Goal: Information Seeking & Learning: Learn about a topic

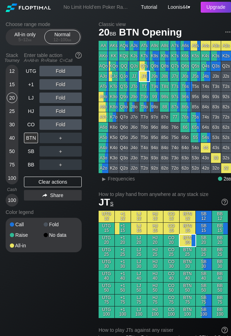
click at [214, 11] on div "Upgrade" at bounding box center [216, 7] width 30 height 11
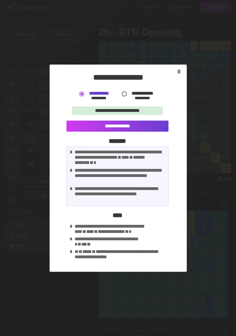
click at [123, 92] on div at bounding box center [124, 93] width 7 height 7
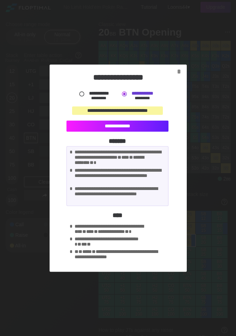
click at [110, 127] on div "**********" at bounding box center [118, 125] width 102 height 11
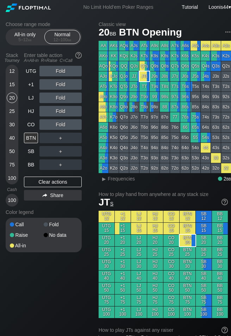
click at [91, 159] on div "Choose range mode All-in only 5 – 12 bb Normal 12 – 100 bb Stack Tourney Enter …" at bounding box center [49, 141] width 87 height 240
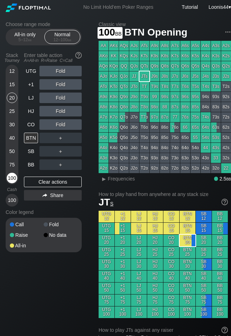
click at [13, 177] on div "100" at bounding box center [12, 178] width 11 height 11
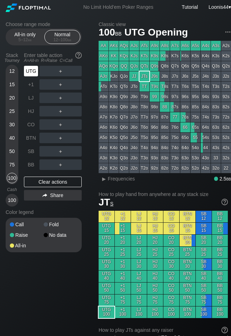
click at [33, 73] on div "UTG" at bounding box center [31, 71] width 14 height 11
drag, startPoint x: 61, startPoint y: 272, endPoint x: 58, endPoint y: 260, distance: 12.0
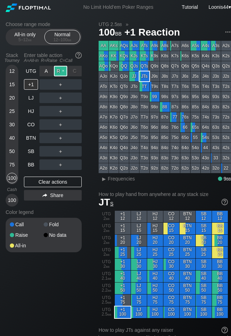
click at [65, 73] on div "R ✕" at bounding box center [61, 71] width 14 height 11
click at [74, 85] on div "C ✕" at bounding box center [75, 84] width 14 height 11
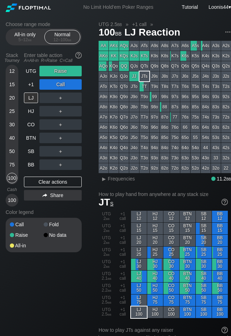
click at [54, 180] on div "Clear actions" at bounding box center [53, 182] width 58 height 11
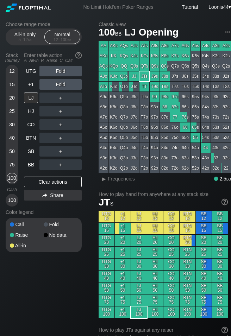
drag, startPoint x: 67, startPoint y: 294, endPoint x: 62, endPoint y: 290, distance: 6.6
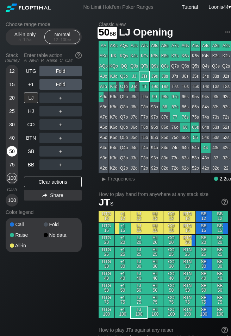
click at [15, 154] on div "50" at bounding box center [12, 151] width 11 height 11
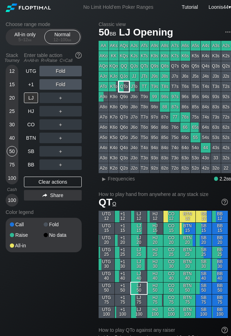
click at [125, 88] on div "QTo" at bounding box center [124, 87] width 10 height 10
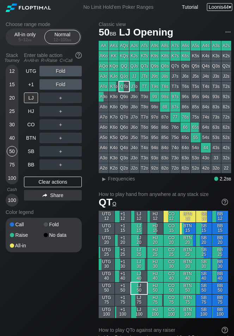
click at [221, 4] on span "Loonis44" at bounding box center [219, 7] width 20 height 6
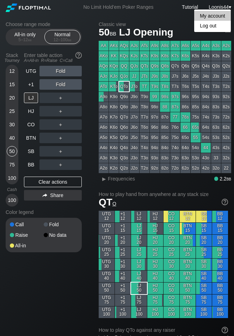
click at [218, 16] on div "My account" at bounding box center [212, 16] width 37 height 10
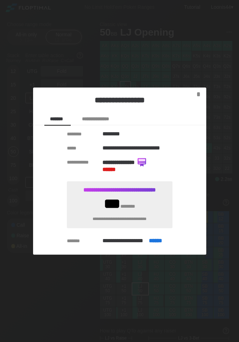
click at [60, 223] on div "**********" at bounding box center [119, 170] width 173 height 167
click at [111, 170] on span "******" at bounding box center [109, 169] width 13 height 5
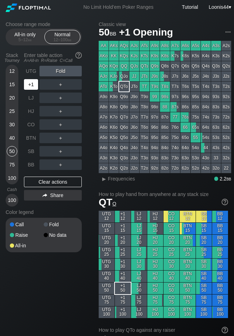
click at [38, 87] on div "+1" at bounding box center [32, 84] width 16 height 13
click at [69, 71] on div "Fold" at bounding box center [60, 71] width 42 height 11
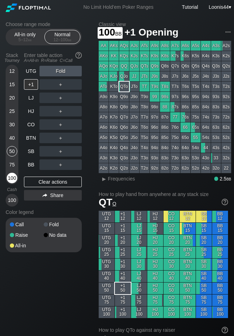
click at [14, 177] on div "100" at bounding box center [12, 178] width 11 height 11
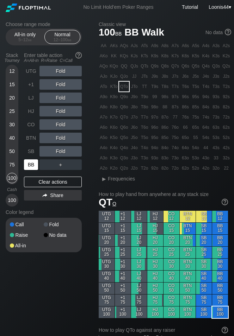
click at [29, 165] on div "BB" at bounding box center [31, 165] width 14 height 11
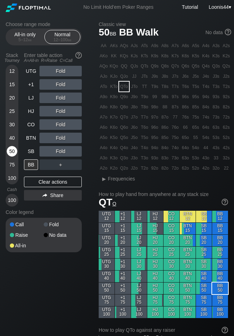
click at [13, 149] on div "50" at bounding box center [12, 151] width 11 height 11
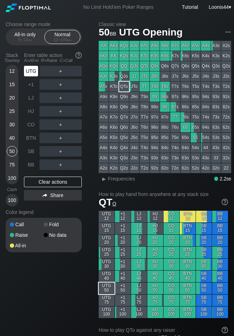
click at [35, 72] on div "UTG" at bounding box center [31, 71] width 14 height 11
click at [61, 84] on div "R ✕" at bounding box center [61, 84] width 14 height 11
click at [31, 71] on div "UTG" at bounding box center [31, 71] width 14 height 11
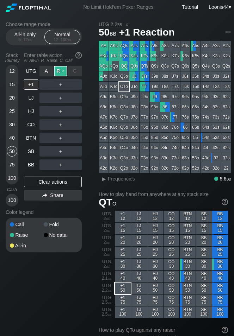
click at [59, 72] on div "R ✕" at bounding box center [61, 71] width 14 height 11
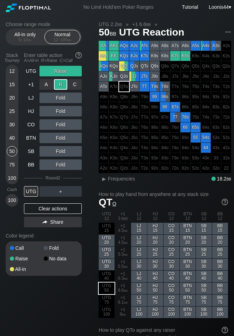
click at [60, 86] on div "R ✕" at bounding box center [61, 84] width 14 height 11
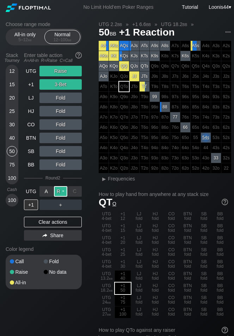
click at [61, 193] on div "R ✕" at bounding box center [61, 191] width 14 height 11
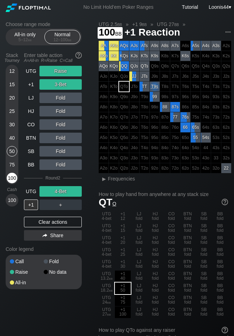
click at [11, 180] on div "100" at bounding box center [12, 178] width 11 height 11
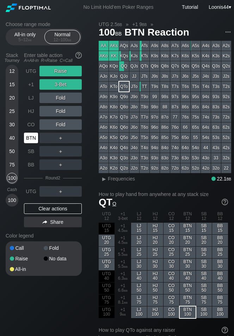
click at [35, 139] on div "BTN" at bounding box center [31, 138] width 14 height 11
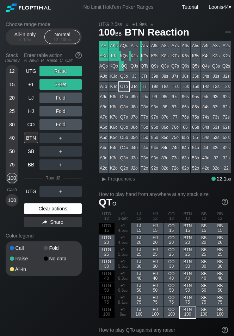
click at [53, 213] on div "Clear actions" at bounding box center [53, 209] width 58 height 11
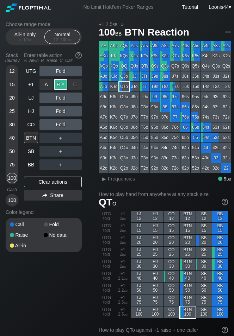
click at [60, 85] on div "R ✕" at bounding box center [61, 84] width 14 height 11
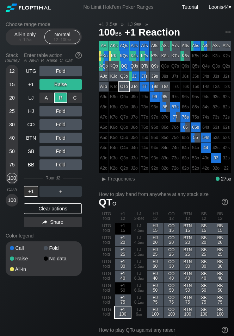
click at [61, 98] on div "R ✕" at bounding box center [61, 98] width 14 height 11
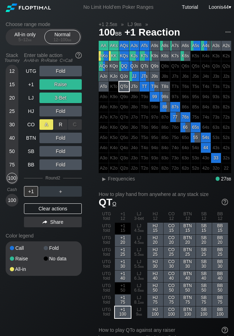
click at [51, 127] on div "A ✕" at bounding box center [46, 124] width 14 height 11
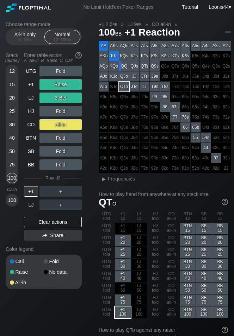
click at [52, 223] on div "Clear actions" at bounding box center [53, 222] width 58 height 11
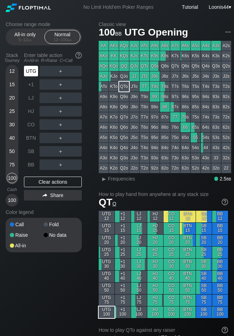
click at [33, 72] on div "UTG" at bounding box center [31, 71] width 14 height 11
click at [63, 84] on div "R ✕" at bounding box center [61, 84] width 14 height 11
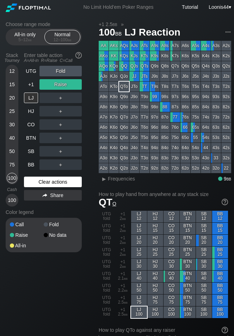
click at [50, 183] on div "Clear actions" at bounding box center [53, 182] width 58 height 11
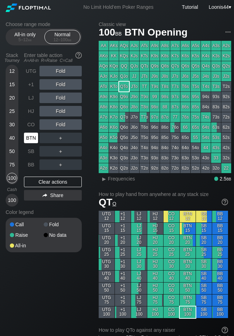
click at [34, 133] on div "BTN" at bounding box center [31, 138] width 14 height 11
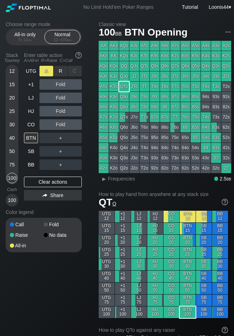
click at [47, 73] on div "A ✕" at bounding box center [46, 71] width 14 height 11
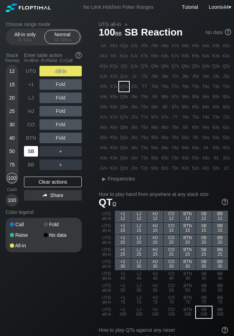
click at [33, 151] on div "SB" at bounding box center [31, 151] width 14 height 11
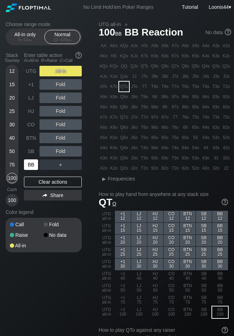
click at [34, 165] on div "BB" at bounding box center [31, 165] width 14 height 11
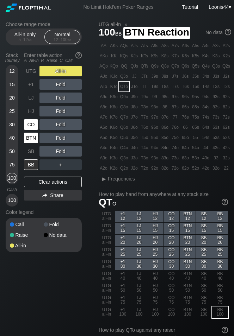
click at [34, 131] on div "CO" at bounding box center [32, 124] width 16 height 13
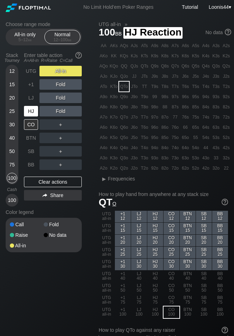
click at [30, 109] on div "HJ" at bounding box center [31, 111] width 14 height 11
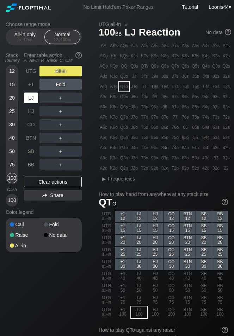
click at [30, 95] on div "LJ" at bounding box center [31, 98] width 14 height 11
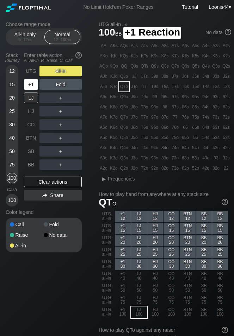
click at [31, 83] on div "+1" at bounding box center [31, 84] width 14 height 11
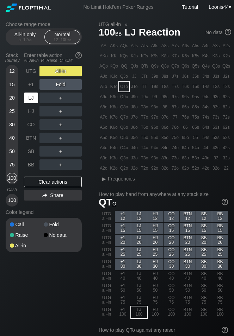
click at [32, 95] on div "LJ" at bounding box center [31, 98] width 14 height 11
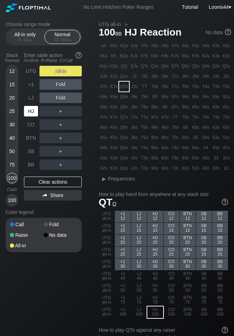
click at [30, 112] on div "HJ" at bounding box center [31, 111] width 14 height 11
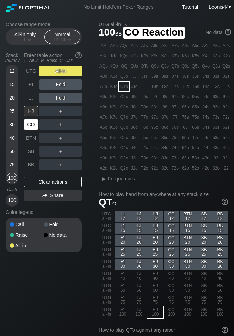
click at [32, 124] on div "CO" at bounding box center [31, 124] width 14 height 11
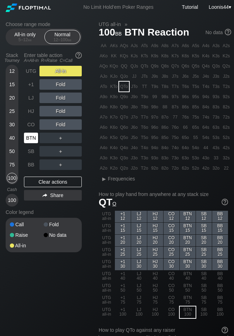
click at [32, 140] on div "BTN" at bounding box center [31, 138] width 14 height 11
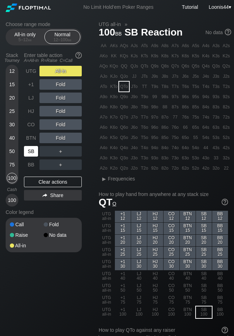
click at [31, 154] on div "SB" at bounding box center [31, 151] width 14 height 11
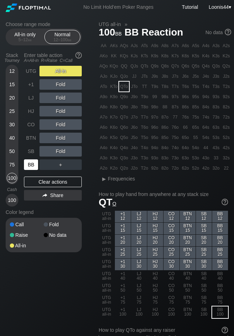
click at [31, 168] on div "BB" at bounding box center [31, 165] width 14 height 11
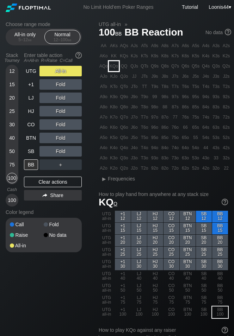
click at [116, 69] on div "KQo" at bounding box center [114, 66] width 10 height 10
click at [59, 187] on div "UTG All-in +1 Fold LJ Fold HJ Fold CO Fold BTN Fold SB Fold BB ＋ Clear actions …" at bounding box center [53, 136] width 58 height 141
click at [58, 183] on div "Clear actions" at bounding box center [53, 182] width 58 height 11
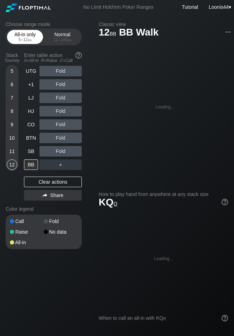
click at [26, 35] on div "All-in only 5 – 12 bb" at bounding box center [25, 36] width 32 height 13
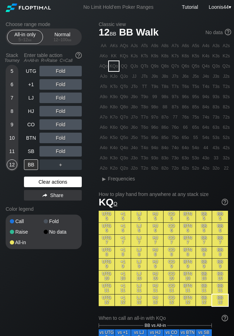
click at [37, 182] on div "Clear actions" at bounding box center [53, 182] width 58 height 11
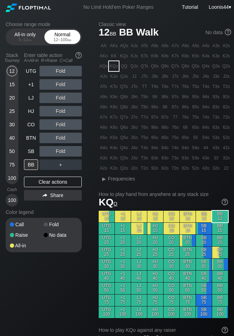
click at [60, 37] on div "Normal 12 – 100 bb" at bounding box center [62, 36] width 32 height 13
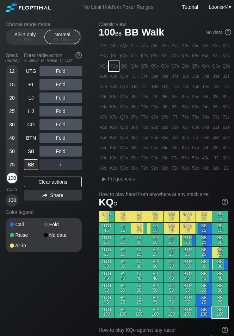
click at [9, 180] on div "100" at bounding box center [12, 178] width 11 height 11
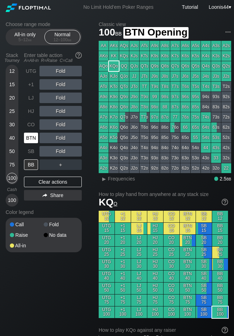
click at [33, 140] on div "BTN" at bounding box center [31, 138] width 14 height 11
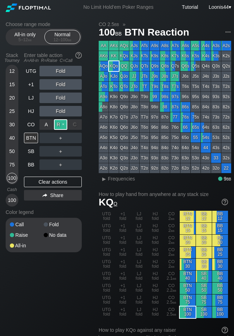
click at [62, 126] on div "R ✕" at bounding box center [61, 124] width 14 height 11
click at [118, 179] on span "Frequencies" at bounding box center [121, 179] width 27 height 6
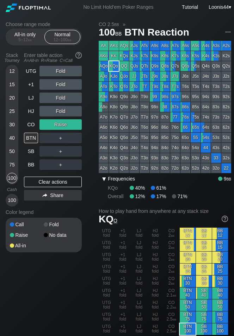
click at [105, 177] on div "▾" at bounding box center [103, 179] width 9 height 8
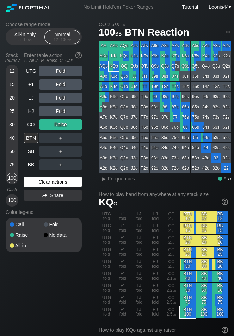
click at [50, 178] on div "Clear actions" at bounding box center [53, 182] width 58 height 11
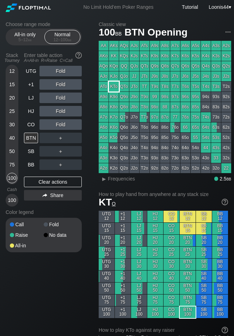
click at [117, 86] on div "KTo" at bounding box center [114, 87] width 10 height 10
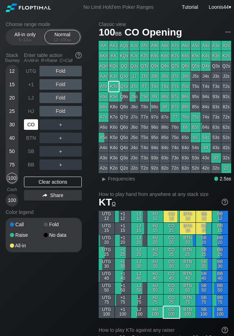
click at [33, 124] on div "CO" at bounding box center [31, 124] width 14 height 11
click at [64, 164] on div "R ✕" at bounding box center [61, 165] width 14 height 11
click at [75, 163] on div "C ✕" at bounding box center [75, 165] width 14 height 11
click at [75, 165] on div "C ✕" at bounding box center [75, 165] width 14 height 11
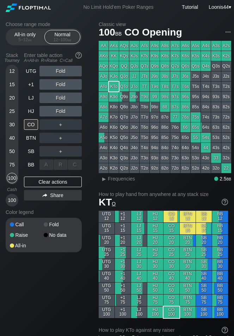
click at [75, 165] on div "C ✕" at bounding box center [75, 165] width 14 height 11
click at [63, 124] on div "R ✕" at bounding box center [61, 124] width 14 height 11
click at [30, 126] on div "CO" at bounding box center [31, 124] width 14 height 11
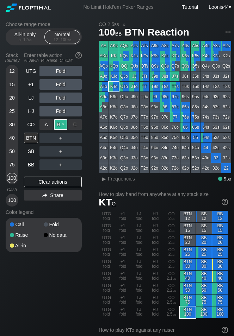
click at [62, 126] on div "R ✕" at bounding box center [61, 124] width 14 height 11
click at [12, 199] on div "100" at bounding box center [12, 200] width 11 height 11
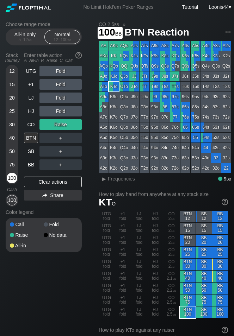
click at [7, 178] on div "100" at bounding box center [12, 178] width 11 height 11
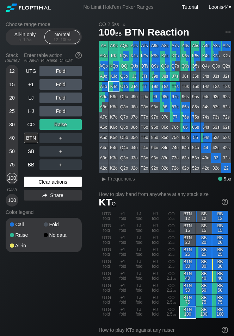
click at [56, 180] on div "Clear actions" at bounding box center [53, 182] width 58 height 11
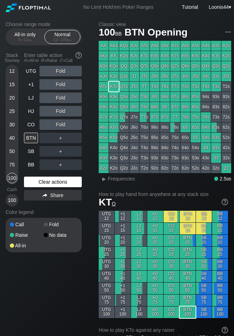
click at [55, 180] on div "Clear actions" at bounding box center [53, 182] width 58 height 11
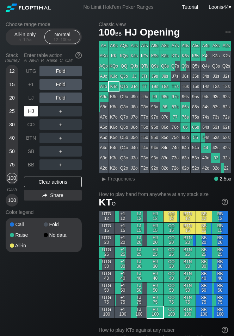
click at [32, 110] on div "HJ" at bounding box center [31, 111] width 14 height 11
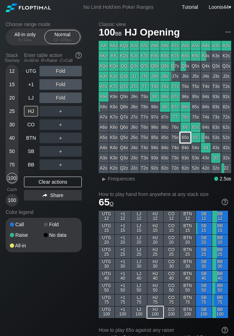
click at [187, 140] on div "65o" at bounding box center [185, 138] width 10 height 10
click at [57, 179] on div "Clear actions" at bounding box center [53, 182] width 58 height 11
click at [61, 182] on div "Clear actions" at bounding box center [53, 182] width 58 height 11
click at [61, 181] on div "Clear actions" at bounding box center [53, 182] width 58 height 11
click at [61, 180] on div "Clear actions" at bounding box center [53, 182] width 58 height 11
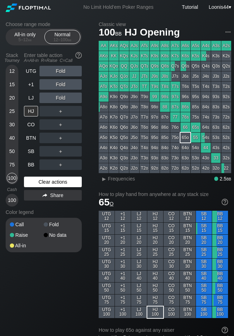
click at [61, 180] on div "Clear actions" at bounding box center [53, 182] width 58 height 11
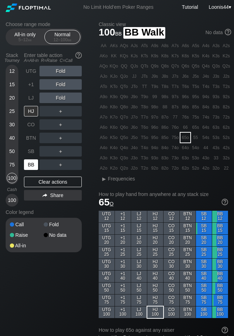
click at [30, 164] on div "BB" at bounding box center [31, 165] width 14 height 11
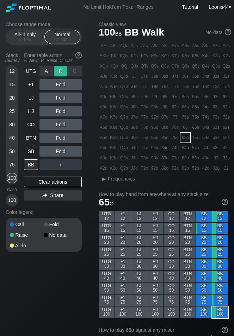
click at [62, 72] on div "R ✕" at bounding box center [61, 71] width 14 height 11
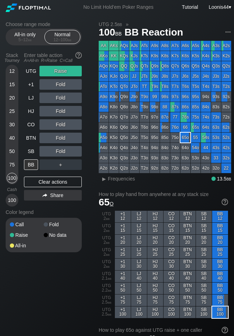
drag, startPoint x: 37, startPoint y: 296, endPoint x: 36, endPoint y: 282, distance: 13.8
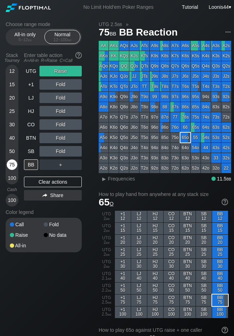
click at [12, 166] on div "75" at bounding box center [12, 165] width 11 height 11
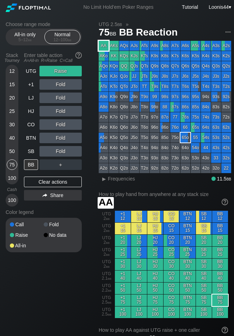
click at [102, 44] on div "AA" at bounding box center [104, 46] width 10 height 10
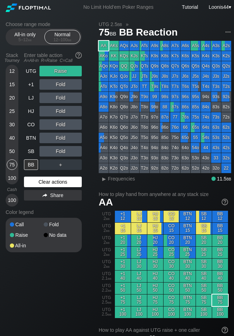
click at [54, 181] on div "Clear actions" at bounding box center [53, 182] width 58 height 11
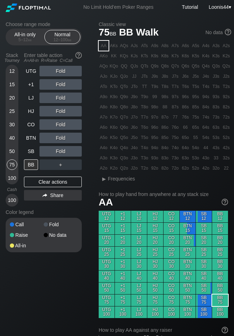
click at [13, 154] on div "50" at bounding box center [12, 151] width 11 height 11
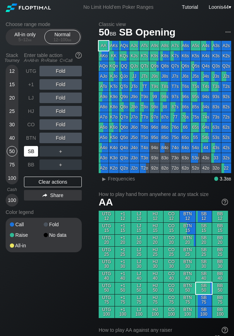
click at [29, 151] on div "SB" at bounding box center [31, 151] width 14 height 11
click at [59, 125] on div "R ✕" at bounding box center [61, 124] width 14 height 11
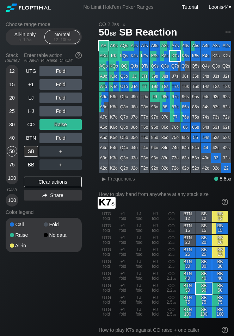
click at [175, 57] on div "K7s" at bounding box center [175, 56] width 10 height 10
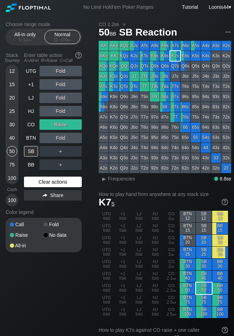
click at [57, 178] on div "Clear actions" at bounding box center [53, 182] width 58 height 11
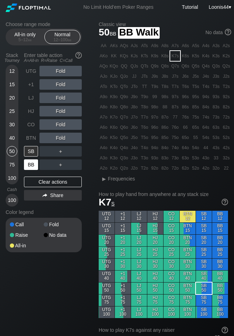
click at [35, 163] on div "BB" at bounding box center [31, 165] width 14 height 11
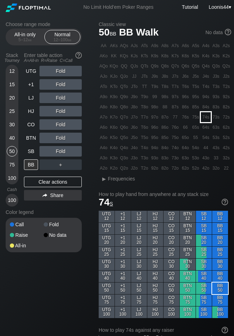
click at [209, 119] on div "74s" at bounding box center [206, 117] width 10 height 10
click at [63, 111] on div "R ✕" at bounding box center [61, 111] width 14 height 11
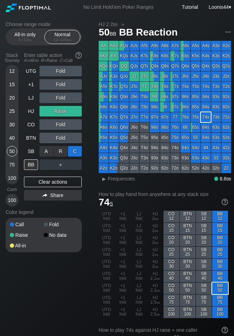
click at [72, 151] on div "C ✕" at bounding box center [75, 151] width 14 height 11
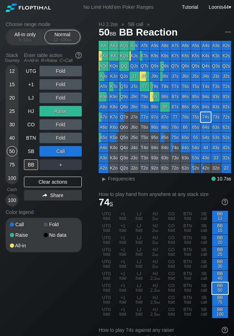
click at [13, 164] on div "75" at bounding box center [12, 165] width 11 height 11
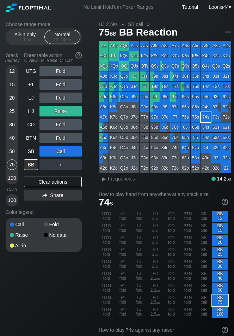
drag, startPoint x: 38, startPoint y: 287, endPoint x: 39, endPoint y: 227, distance: 59.9
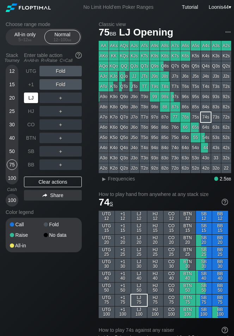
click at [35, 97] on div "LJ" at bounding box center [31, 98] width 14 height 11
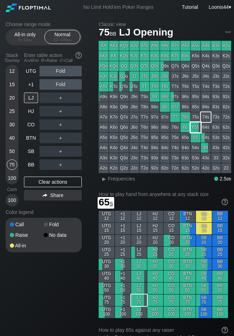
click at [196, 129] on div "65s" at bounding box center [196, 128] width 10 height 10
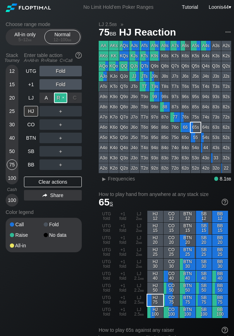
click at [61, 98] on div "R ✕" at bounding box center [61, 98] width 14 height 11
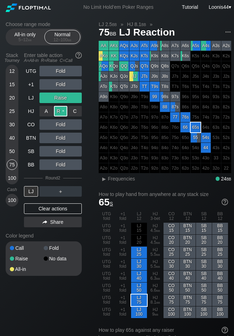
click at [64, 113] on div "R ✕" at bounding box center [61, 111] width 14 height 11
click at [10, 224] on div "12 15 20 25 30 40 50 75 100 Cash 100" at bounding box center [12, 148] width 13 height 165
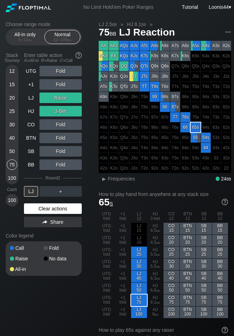
click at [60, 208] on div "Clear actions" at bounding box center [53, 209] width 58 height 11
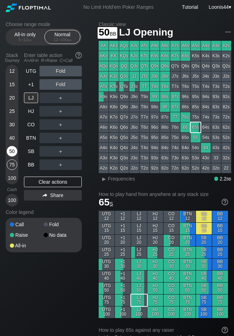
click at [15, 154] on div "50" at bounding box center [12, 151] width 11 height 11
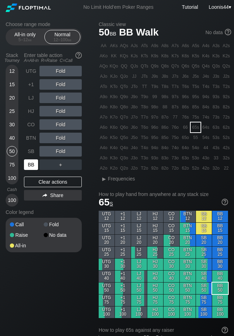
click at [33, 167] on div "BB" at bounding box center [31, 165] width 14 height 11
click at [61, 73] on div "R ✕" at bounding box center [61, 71] width 14 height 11
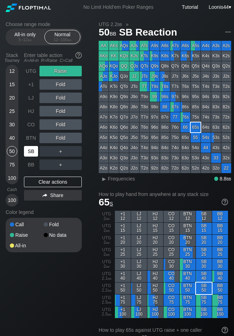
click at [33, 150] on div "SB" at bounding box center [31, 151] width 14 height 11
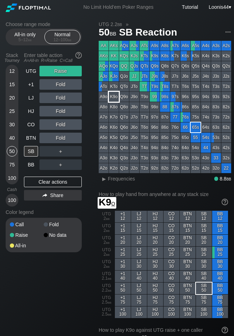
click at [117, 97] on div "K9o" at bounding box center [114, 97] width 10 height 10
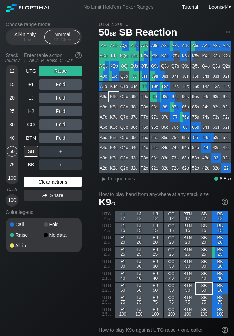
click at [54, 183] on div "Clear actions" at bounding box center [53, 182] width 58 height 11
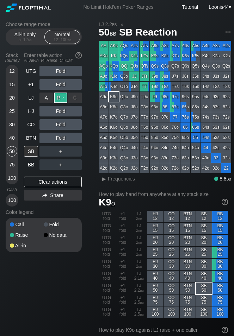
click at [61, 100] on div "R ✕" at bounding box center [61, 98] width 14 height 11
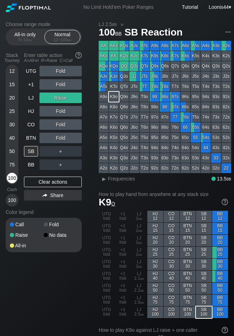
click at [16, 175] on div "100" at bounding box center [12, 178] width 11 height 11
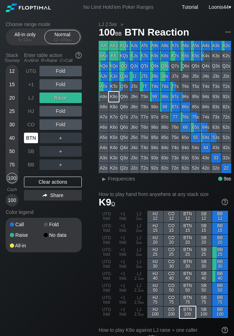
click at [30, 141] on div "BTN" at bounding box center [31, 138] width 14 height 11
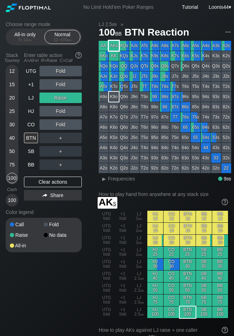
click at [114, 45] on div "AKs" at bounding box center [114, 46] width 10 height 10
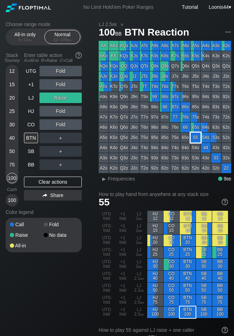
click at [197, 140] on div "55" at bounding box center [196, 138] width 10 height 10
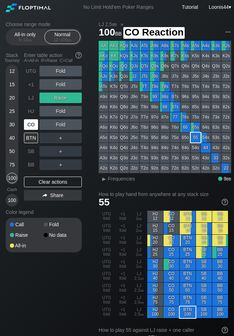
click at [35, 124] on div "CO" at bounding box center [31, 124] width 14 height 11
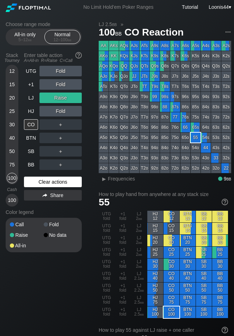
click at [51, 184] on div "Clear actions" at bounding box center [53, 182] width 58 height 11
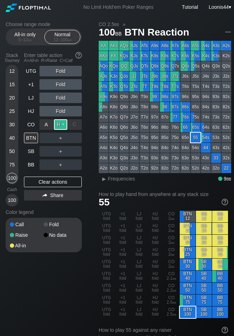
click at [63, 125] on div "R ✕" at bounding box center [61, 124] width 14 height 11
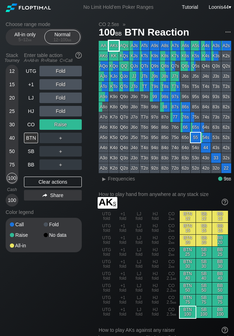
click at [117, 46] on div "AKs" at bounding box center [114, 46] width 10 height 10
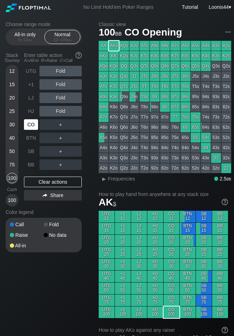
click at [36, 126] on div "CO" at bounding box center [31, 124] width 14 height 11
click at [65, 129] on div "R ✕" at bounding box center [61, 124] width 14 height 11
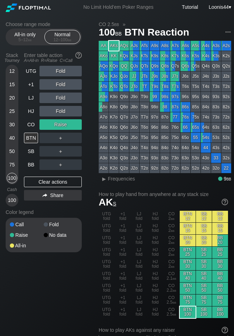
click at [12, 149] on div "50" at bounding box center [12, 151] width 11 height 11
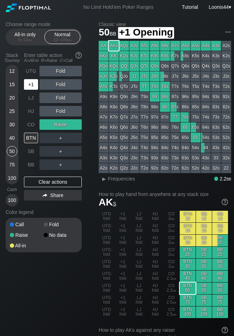
click at [38, 85] on div "+1" at bounding box center [32, 84] width 16 height 13
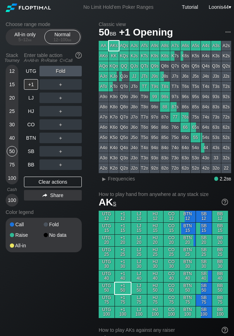
click at [193, 159] on div "53o" at bounding box center [196, 158] width 10 height 10
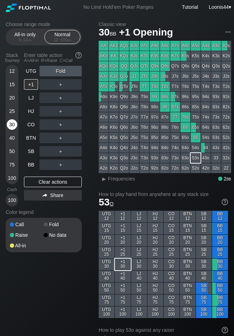
click at [13, 125] on div "30" at bounding box center [12, 124] width 11 height 11
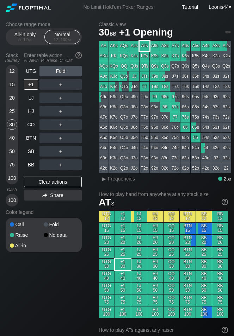
click at [143, 47] on div "ATs" at bounding box center [145, 46] width 10 height 10
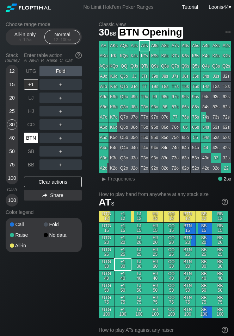
click at [30, 137] on div "BTN" at bounding box center [31, 138] width 14 height 11
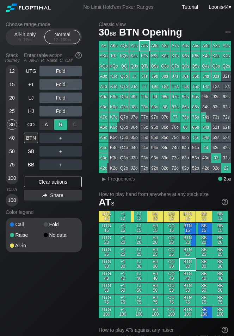
click at [58, 127] on div "R ✕" at bounding box center [61, 124] width 14 height 11
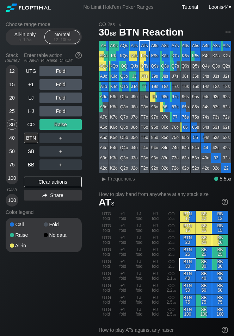
drag, startPoint x: 55, startPoint y: 310, endPoint x: 60, endPoint y: 286, distance: 24.7
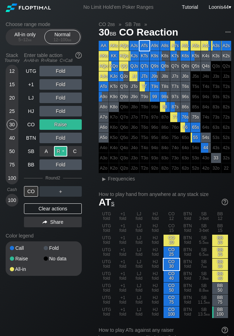
click at [62, 153] on div "R ✕" at bounding box center [61, 151] width 14 height 11
click at [93, 163] on div "Choose range mode All-in only 5 – 12 bb Normal 12 – 100 bb Stack Tourney Enter …" at bounding box center [49, 153] width 87 height 264
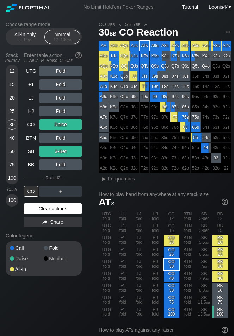
click at [62, 206] on div "Clear actions" at bounding box center [53, 209] width 58 height 11
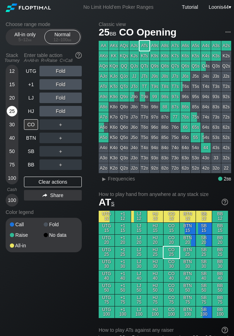
click at [13, 113] on div "25" at bounding box center [12, 111] width 11 height 11
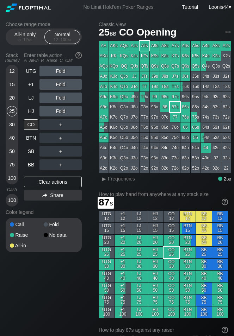
click at [175, 107] on div "87s" at bounding box center [175, 107] width 10 height 10
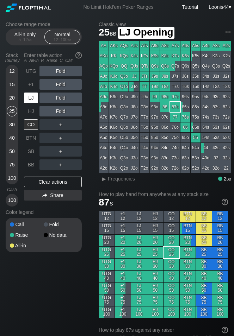
click at [34, 95] on div "LJ" at bounding box center [31, 98] width 14 height 11
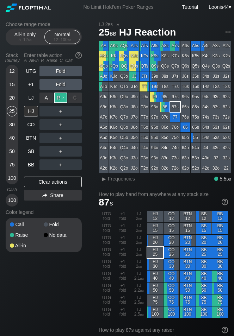
click at [63, 95] on div "R ✕" at bounding box center [61, 98] width 14 height 11
click at [60, 124] on div "R ✕" at bounding box center [61, 124] width 14 height 11
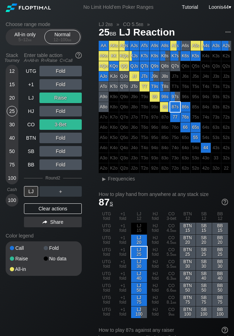
click at [82, 181] on div "Choose range mode All-in only 5 – 12 bb Normal 12 – 100 bb Stack Tourney Enter …" at bounding box center [49, 153] width 87 height 264
click at [53, 210] on div "Clear actions" at bounding box center [53, 209] width 58 height 11
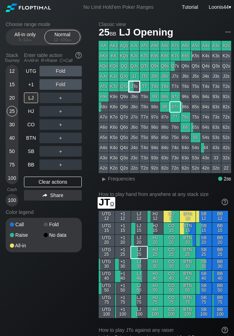
click at [135, 89] on div "JTo" at bounding box center [134, 87] width 10 height 10
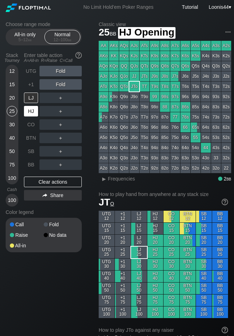
click at [32, 112] on div "HJ" at bounding box center [31, 111] width 14 height 11
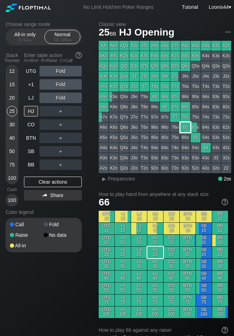
click at [185, 127] on div "66" at bounding box center [185, 128] width 10 height 10
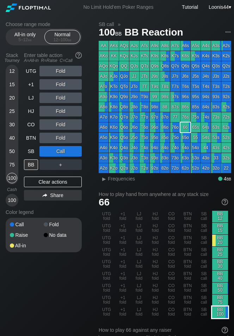
click at [218, 311] on div "BB 100" at bounding box center [220, 313] width 16 height 12
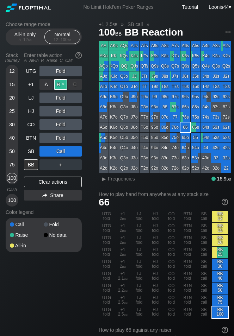
click at [60, 85] on div "R ✕" at bounding box center [61, 84] width 14 height 11
click at [92, 167] on div "Choose range mode All-in only 5 – 12 bb Normal 12 – 100 bb Stack Tourney Enter …" at bounding box center [49, 141] width 87 height 240
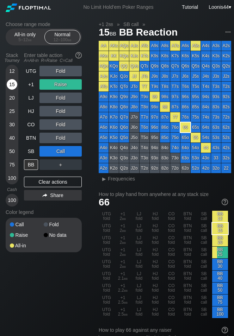
click at [12, 87] on div "15" at bounding box center [12, 84] width 11 height 11
click at [75, 181] on div "Clear actions" at bounding box center [53, 182] width 58 height 11
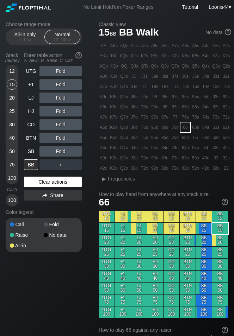
click at [56, 181] on div "Clear actions" at bounding box center [53, 182] width 58 height 11
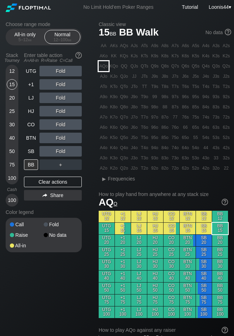
click at [106, 66] on div "AQo" at bounding box center [104, 66] width 10 height 10
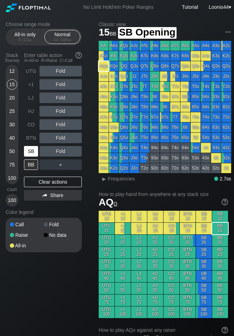
click at [33, 153] on div "SB" at bounding box center [31, 151] width 14 height 11
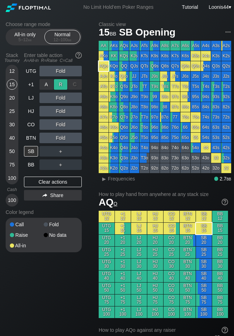
click at [60, 85] on div "R ✕" at bounding box center [61, 84] width 14 height 11
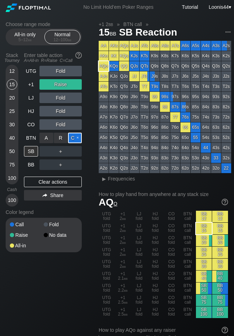
click at [75, 141] on div "C ✕" at bounding box center [75, 138] width 14 height 11
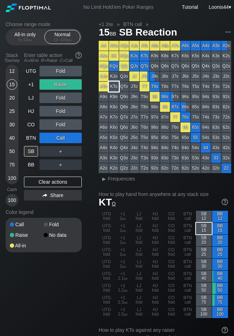
click at [114, 87] on div "KTo" at bounding box center [114, 87] width 10 height 10
click at [52, 182] on div "Clear actions" at bounding box center [53, 182] width 58 height 11
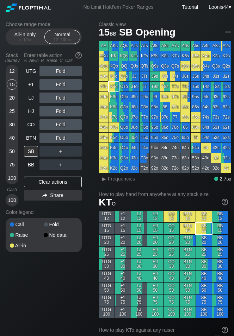
click at [54, 181] on div "Clear actions" at bounding box center [53, 182] width 58 height 11
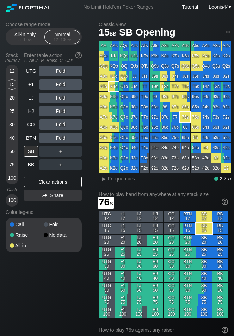
click at [188, 117] on div "76s" at bounding box center [185, 117] width 10 height 10
click at [17, 124] on div "12 15 20 25 30 40 50 75 100" at bounding box center [12, 125] width 13 height 120
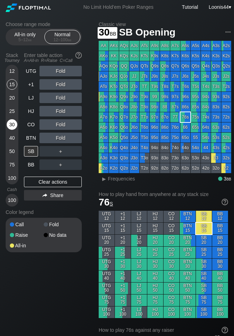
click at [15, 124] on div "30" at bounding box center [12, 124] width 11 height 11
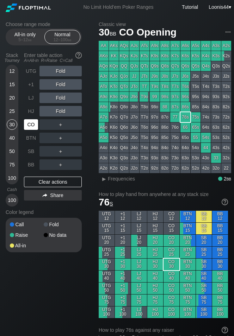
click at [33, 125] on div "CO" at bounding box center [31, 124] width 14 height 11
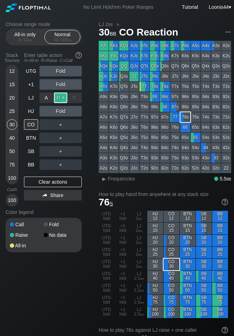
click at [64, 97] on div "R ✕" at bounding box center [61, 98] width 14 height 11
drag, startPoint x: 100, startPoint y: 219, endPoint x: 90, endPoint y: 207, distance: 15.2
click at [100, 219] on div "UTG fold" at bounding box center [107, 217] width 16 height 12
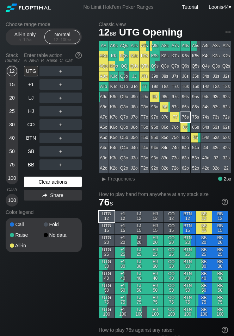
click at [61, 180] on div "Clear actions" at bounding box center [53, 182] width 58 height 11
click at [62, 186] on div "UTG ＋ +1 ＋ LJ ＋ HJ ＋ CO ＋ BTN ＋ SB ＋ BB ＋ Clear actions Share" at bounding box center [53, 136] width 58 height 141
click at [61, 184] on div "Clear actions" at bounding box center [53, 182] width 58 height 11
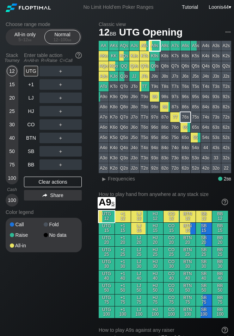
click at [157, 47] on div "A9s" at bounding box center [155, 46] width 10 height 10
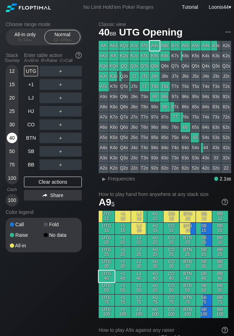
click at [13, 137] on div "40" at bounding box center [12, 138] width 11 height 11
drag, startPoint x: 91, startPoint y: 180, endPoint x: 91, endPoint y: 173, distance: 7.8
click at [92, 180] on div "Choose range mode All-in only 5 – 12 bb Normal 12 – 100 bb Stack Tourney Enter …" at bounding box center [49, 141] width 87 height 240
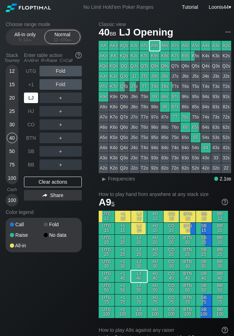
click at [31, 97] on div "LJ" at bounding box center [31, 98] width 14 height 11
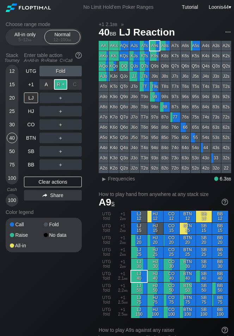
click at [56, 85] on div "R ✕" at bounding box center [61, 84] width 14 height 11
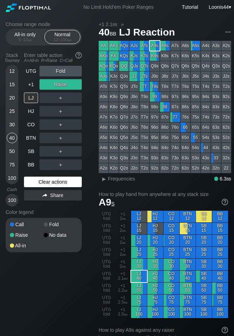
click at [72, 181] on div "Clear actions" at bounding box center [53, 182] width 58 height 11
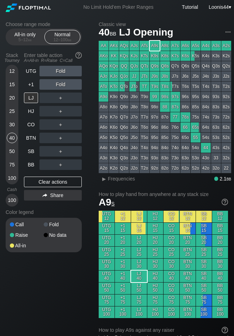
click at [91, 160] on div "Choose range mode All-in only 5 – 12 bb Normal 12 – 100 bb Stack Tourney Enter …" at bounding box center [49, 141] width 87 height 240
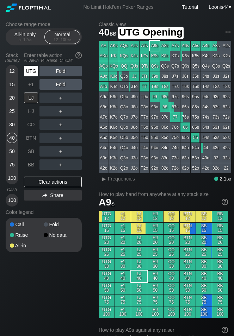
click at [32, 74] on div "UTG" at bounding box center [31, 71] width 14 height 11
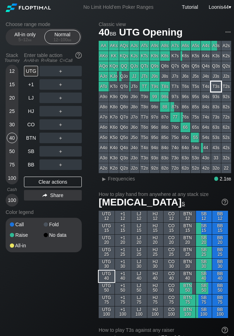
click at [216, 84] on div "T3s" at bounding box center [216, 87] width 10 height 10
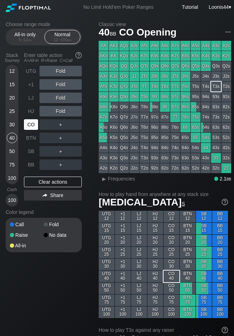
click at [34, 125] on div "CO" at bounding box center [31, 124] width 14 height 11
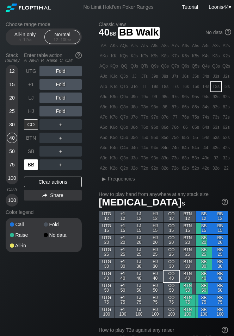
click at [35, 166] on div "BB" at bounding box center [31, 165] width 14 height 11
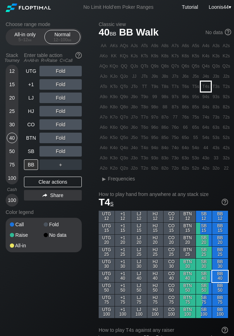
click at [206, 87] on div "T4s" at bounding box center [206, 87] width 10 height 10
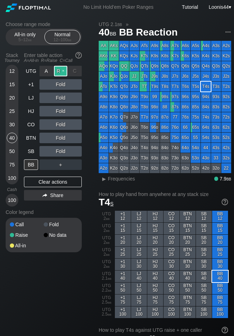
click at [62, 74] on div "R ✕" at bounding box center [61, 71] width 14 height 11
click at [92, 93] on div "Choose range mode All-in only 5 – 12 bb Normal 12 – 100 bb Stack Tourney Enter …" at bounding box center [49, 141] width 87 height 240
click at [89, 209] on div "Choose range mode All-in only 5 – 12 bb Normal 12 – 100 bb Stack Tourney Enter …" at bounding box center [49, 141] width 87 height 240
click at [89, 168] on div "Choose range mode All-in only 5 – 12 bb Normal 12 – 100 bb Stack Tourney Enter …" at bounding box center [49, 141] width 87 height 240
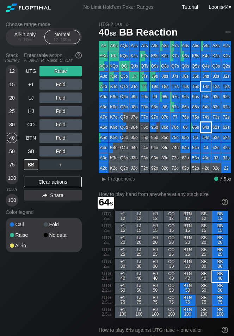
click at [210, 128] on div "64s" at bounding box center [206, 128] width 10 height 10
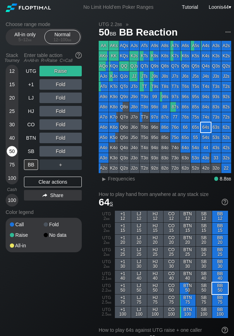
click at [14, 149] on div "50" at bounding box center [12, 151] width 11 height 11
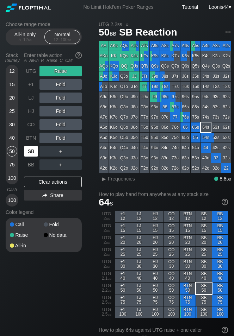
click at [31, 148] on div "SB" at bounding box center [31, 151] width 14 height 11
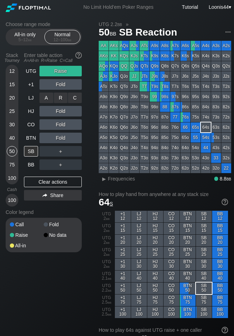
click at [62, 98] on div "R ✕" at bounding box center [61, 98] width 14 height 11
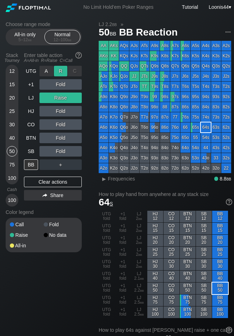
click at [61, 72] on div "R ✕" at bounding box center [61, 71] width 14 height 11
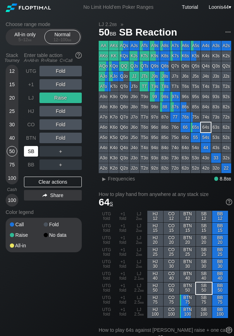
click at [32, 151] on div "SB" at bounding box center [31, 151] width 14 height 11
click at [155, 43] on div "A9s" at bounding box center [155, 46] width 10 height 10
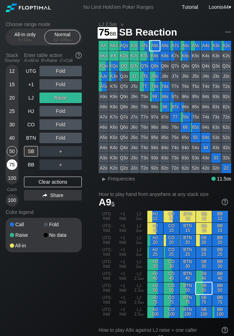
click at [13, 167] on div "75" at bounding box center [12, 165] width 11 height 11
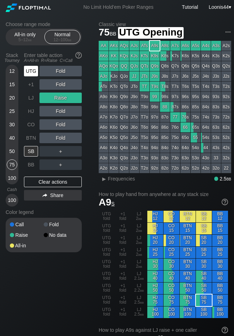
click at [33, 74] on div "UTG" at bounding box center [31, 71] width 14 height 11
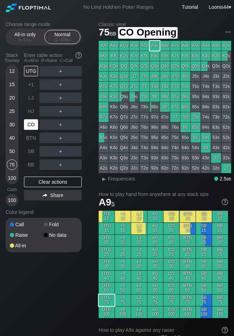
click at [34, 128] on div "CO" at bounding box center [31, 124] width 14 height 11
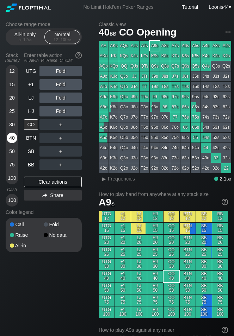
click at [15, 137] on div "40" at bounding box center [12, 138] width 11 height 11
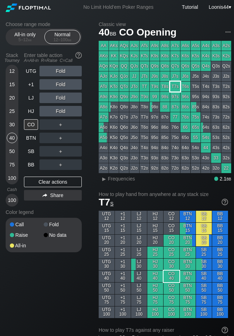
click at [178, 89] on div "T7s" at bounding box center [175, 87] width 10 height 10
click at [88, 150] on div "Choose range mode All-in only 5 – 12 bb Normal 12 – 100 bb Stack Tourney Enter …" at bounding box center [49, 141] width 87 height 240
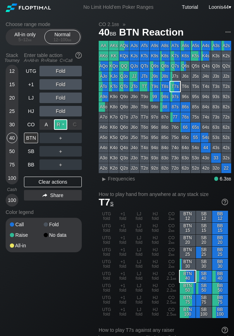
click at [62, 124] on div "R ✕" at bounding box center [61, 124] width 14 height 11
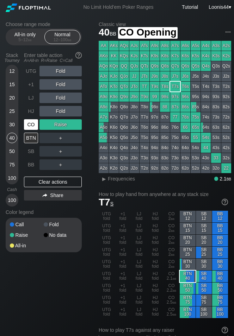
click at [31, 124] on div "CO" at bounding box center [31, 124] width 14 height 11
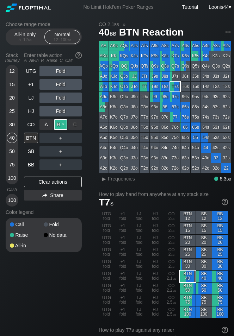
click at [61, 126] on div "R ✕" at bounding box center [61, 124] width 14 height 11
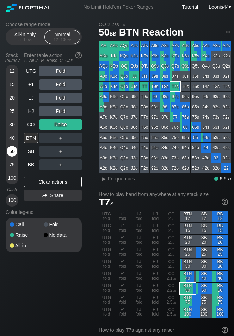
click at [11, 151] on div "50" at bounding box center [12, 151] width 11 height 11
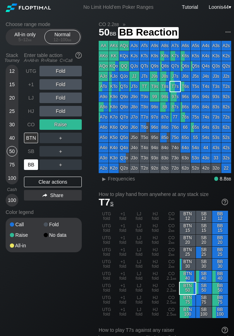
click at [32, 165] on div "BB" at bounding box center [31, 165] width 14 height 11
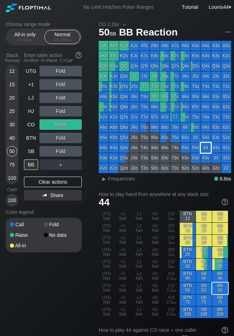
click at [204, 147] on div "44" at bounding box center [206, 148] width 10 height 10
click at [62, 126] on div "R ✕" at bounding box center [61, 124] width 14 height 11
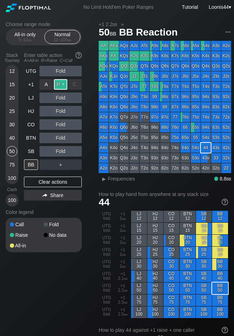
click at [63, 84] on div "R ✕" at bounding box center [61, 84] width 14 height 11
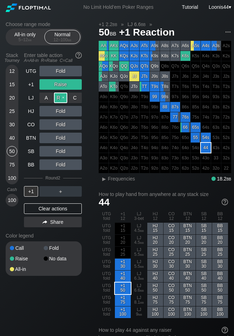
click at [63, 99] on div "R ✕" at bounding box center [61, 98] width 14 height 11
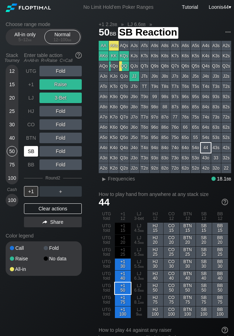
click at [33, 151] on div "SB" at bounding box center [31, 151] width 14 height 11
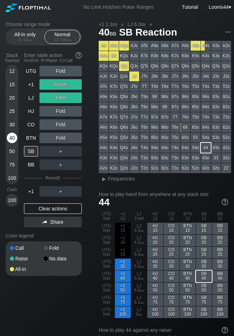
click at [10, 135] on div "40" at bounding box center [12, 138] width 11 height 11
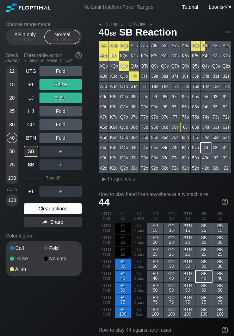
click at [61, 208] on div "Clear actions" at bounding box center [53, 209] width 58 height 11
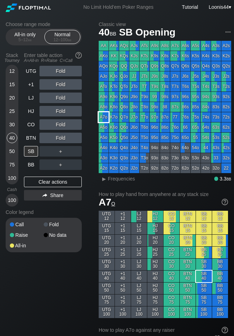
click at [103, 119] on div "A7o" at bounding box center [104, 117] width 10 height 10
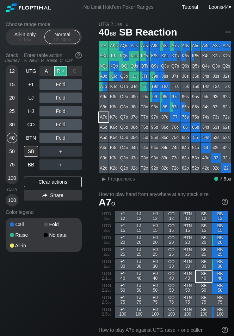
click at [60, 71] on div "R ✕" at bounding box center [61, 71] width 14 height 11
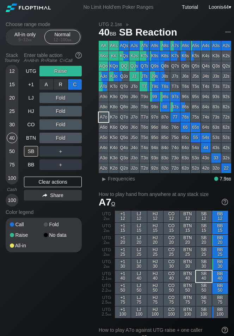
click at [74, 86] on div "C ✕" at bounding box center [75, 84] width 14 height 11
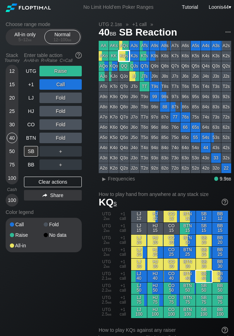
click at [122, 57] on div "KQs" at bounding box center [124, 56] width 10 height 10
drag, startPoint x: 14, startPoint y: 133, endPoint x: 37, endPoint y: 155, distance: 32.1
click at [36, 154] on div "Stack Tourney Enter table action A=All-in R=Raise C=Call 12 15 20 25 30 40 50 7…" at bounding box center [44, 128] width 76 height 157
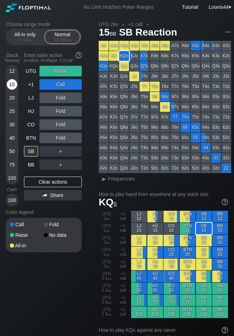
click at [10, 83] on div "15" at bounding box center [12, 84] width 11 height 11
click at [56, 187] on div "UTG Raise +1 Call LJ Fold HJ Fold CO Fold BTN Fold SB ＋ BB ＋ Clear actions Share" at bounding box center [53, 136] width 58 height 141
click at [55, 182] on div "Clear actions" at bounding box center [53, 182] width 58 height 11
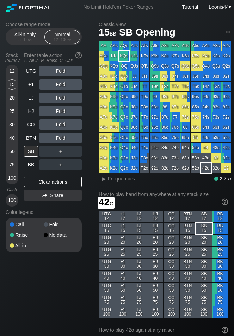
click at [203, 169] on div "42o" at bounding box center [206, 168] width 10 height 10
click at [158, 181] on div "▸ Frequencies 2.7 bb" at bounding box center [169, 179] width 123 height 6
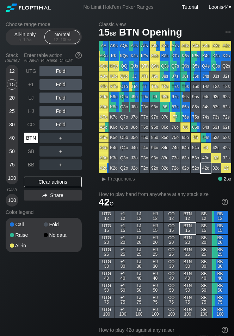
click at [33, 139] on div "BTN" at bounding box center [31, 138] width 14 height 11
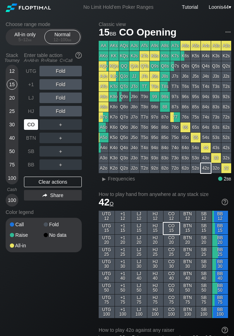
click at [33, 128] on div "CO" at bounding box center [31, 124] width 14 height 11
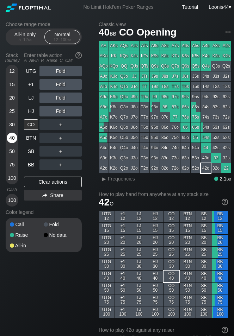
click at [13, 134] on div "40" at bounding box center [12, 138] width 11 height 11
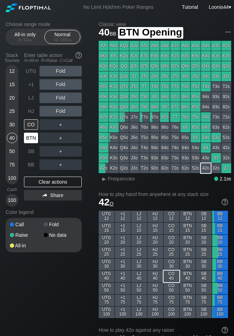
click at [33, 136] on div "BTN" at bounding box center [31, 138] width 14 height 11
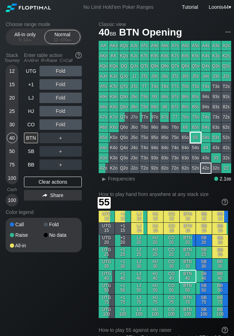
click at [194, 138] on div "55" at bounding box center [196, 138] width 10 height 10
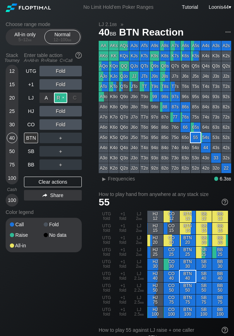
click at [58, 98] on div "R ✕" at bounding box center [61, 98] width 14 height 11
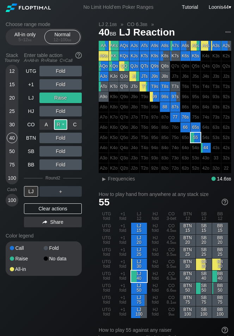
click at [62, 125] on div "R ✕" at bounding box center [61, 124] width 14 height 11
click at [90, 175] on div "Choose range mode All-in only 5 – 12 bb Normal 12 – 100 bb Stack Tourney Enter …" at bounding box center [49, 153] width 87 height 264
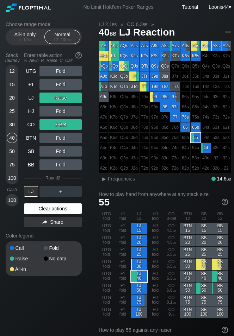
click at [51, 207] on div "Clear actions" at bounding box center [53, 209] width 58 height 11
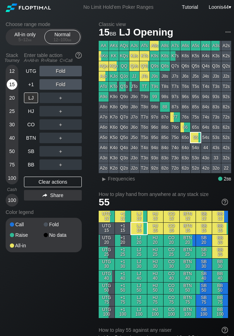
click at [13, 85] on div "15" at bounding box center [12, 84] width 11 height 11
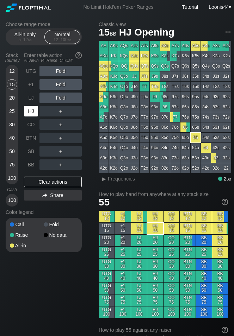
click at [30, 111] on div "HJ" at bounding box center [31, 111] width 14 height 11
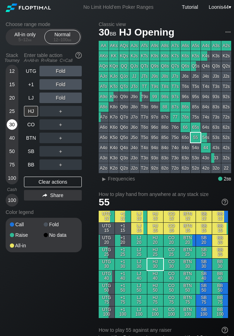
click at [12, 125] on div "30" at bounding box center [12, 124] width 11 height 11
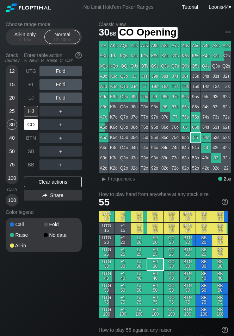
click at [29, 125] on div "CO" at bounding box center [31, 124] width 14 height 11
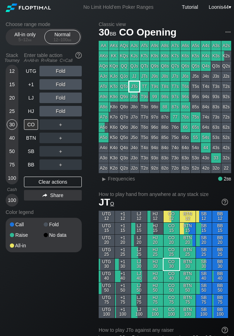
click at [135, 85] on div "JTo" at bounding box center [134, 87] width 10 height 10
drag, startPoint x: 83, startPoint y: 279, endPoint x: 85, endPoint y: 265, distance: 14.8
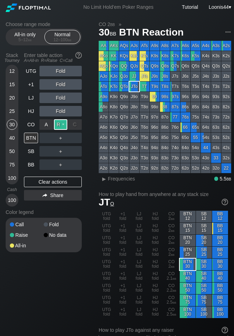
click at [64, 125] on div "R ✕" at bounding box center [61, 124] width 14 height 11
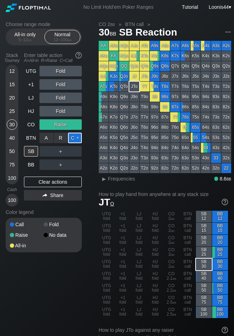
click at [74, 138] on div "C ✕" at bounding box center [75, 138] width 14 height 11
click at [77, 211] on div "Color legend" at bounding box center [44, 212] width 76 height 11
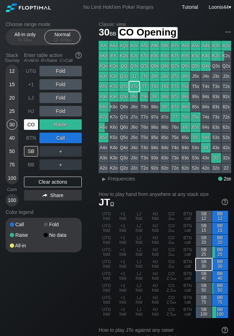
click at [37, 128] on div "CO" at bounding box center [31, 124] width 14 height 11
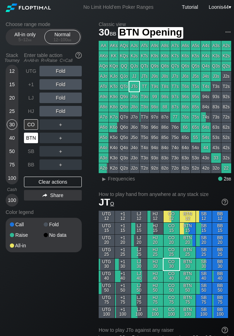
click at [34, 138] on div "BTN" at bounding box center [31, 138] width 14 height 11
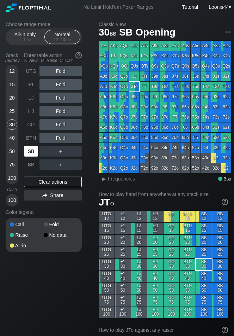
click at [32, 147] on div "SB" at bounding box center [31, 151] width 14 height 11
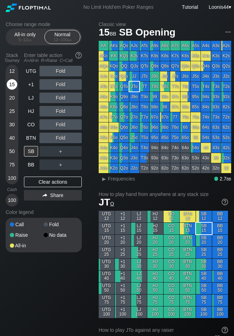
click at [15, 82] on div "15" at bounding box center [12, 84] width 11 height 11
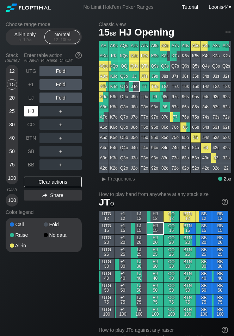
click at [32, 114] on div "HJ" at bounding box center [31, 111] width 14 height 11
click at [131, 201] on h1 "JT o" at bounding box center [163, 203] width 129 height 12
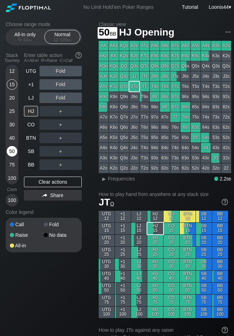
click at [9, 151] on div "50" at bounding box center [12, 151] width 11 height 11
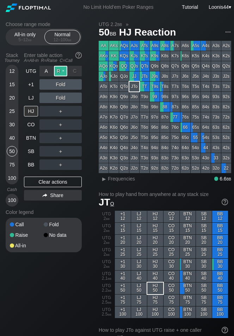
drag, startPoint x: 62, startPoint y: 76, endPoint x: 60, endPoint y: 71, distance: 5.5
click at [60, 71] on div "R ✕" at bounding box center [61, 71] width 14 height 11
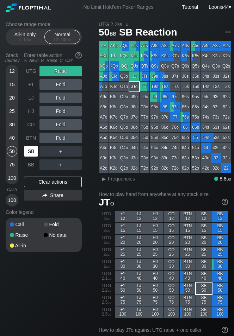
click at [29, 154] on div "SB" at bounding box center [31, 151] width 14 height 11
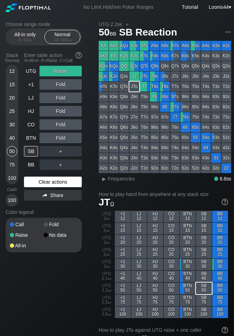
click at [55, 186] on div "Clear actions" at bounding box center [53, 182] width 58 height 11
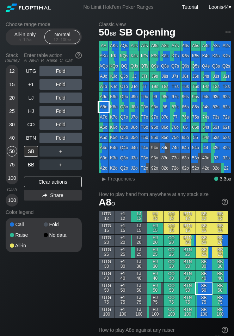
click at [104, 109] on div "A8o" at bounding box center [104, 107] width 10 height 10
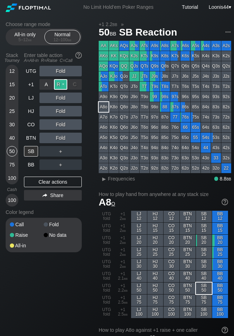
click at [59, 85] on div "R ✕" at bounding box center [61, 84] width 14 height 11
click at [81, 212] on div "Color legend" at bounding box center [44, 212] width 76 height 11
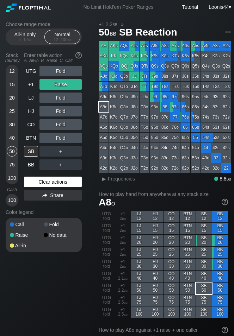
click at [53, 179] on div "Clear actions" at bounding box center [53, 182] width 58 height 11
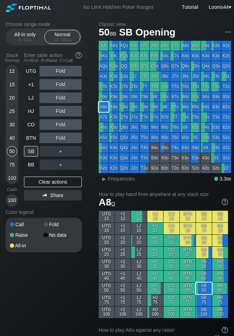
click at [89, 216] on div "Choose range mode All-in only 5 – 12 bb Normal 12 – 100 bb Stack Tourney Enter …" at bounding box center [49, 141] width 87 height 240
click at [54, 182] on div "Clear actions" at bounding box center [53, 182] width 58 height 11
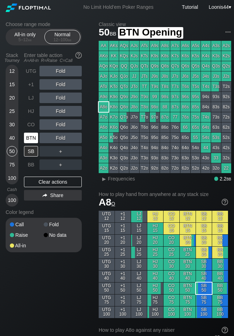
click at [31, 138] on div "BTN" at bounding box center [31, 138] width 14 height 11
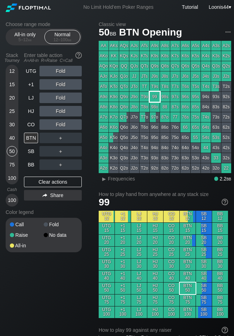
click at [155, 97] on div "99" at bounding box center [155, 97] width 10 height 10
click at [58, 125] on div "R ✕" at bounding box center [61, 124] width 14 height 11
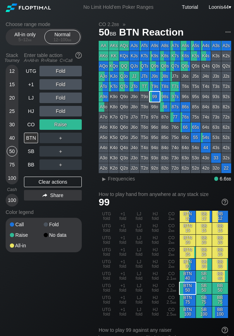
click at [85, 110] on div "Choose range mode All-in only 5 – 12 bb Normal 12 – 100 bb Stack Tourney Enter …" at bounding box center [49, 141] width 87 height 240
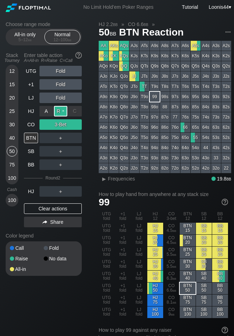
click at [62, 112] on div "R ✕" at bounding box center [61, 111] width 14 height 11
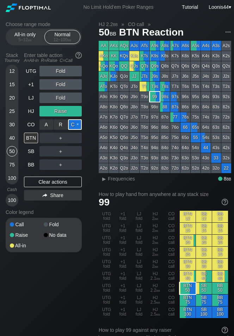
click at [74, 126] on div "C ✕" at bounding box center [75, 124] width 14 height 11
click at [88, 213] on div "Choose range mode All-in only 5 – 12 bb Normal 12 – 100 bb Stack Tourney Enter …" at bounding box center [49, 141] width 87 height 240
click at [83, 219] on div "Choose range mode All-in only 5 – 12 bb Normal 12 – 100 bb Stack Tourney Enter …" at bounding box center [49, 141] width 87 height 240
click at [91, 214] on div "Choose range mode All-in only 5 – 12 bb Normal 12 – 100 bb Stack Tourney Enter …" at bounding box center [49, 141] width 87 height 240
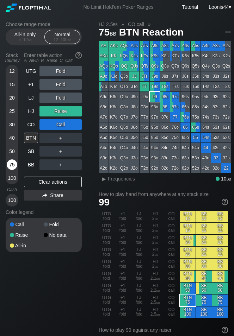
click at [14, 165] on div "75" at bounding box center [12, 165] width 11 height 11
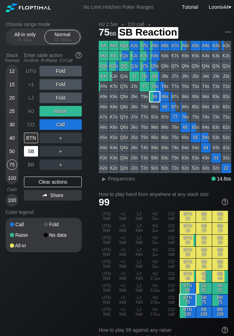
click at [34, 153] on div "SB" at bounding box center [31, 151] width 14 height 11
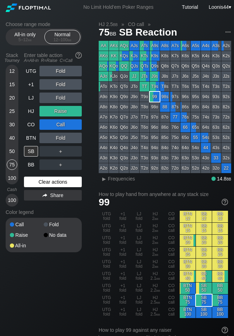
click at [48, 184] on div "Clear actions" at bounding box center [53, 182] width 58 height 11
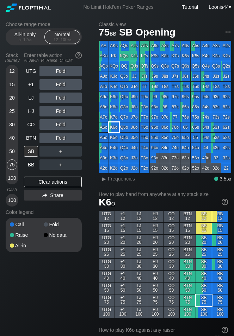
click at [116, 129] on div "K6o" at bounding box center [114, 128] width 10 height 10
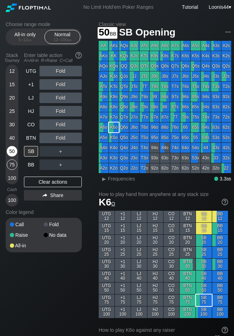
click at [10, 154] on div "50" at bounding box center [12, 151] width 11 height 11
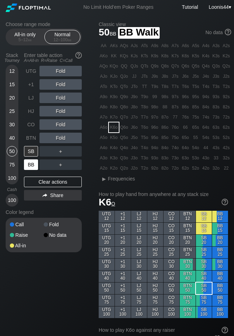
click at [34, 167] on div "BB" at bounding box center [31, 165] width 14 height 11
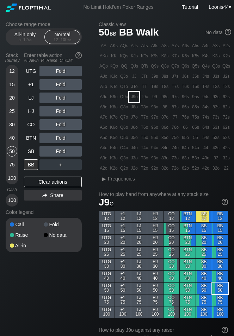
click at [137, 97] on div "J9o" at bounding box center [134, 97] width 10 height 10
click at [64, 139] on div "R ✕" at bounding box center [61, 138] width 14 height 11
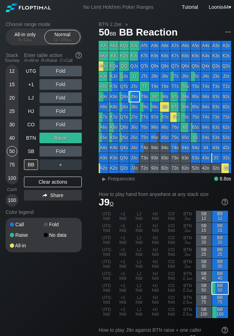
click at [49, 181] on div "Clear actions" at bounding box center [53, 182] width 58 height 11
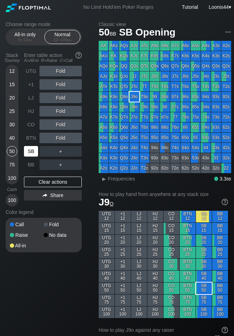
click at [32, 150] on div "SB" at bounding box center [31, 151] width 14 height 11
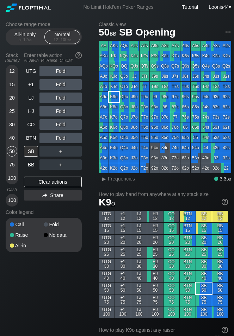
click at [111, 93] on div "K9o" at bounding box center [114, 97] width 10 height 10
click at [91, 130] on div "Choose range mode All-in only 5 – 12 bb Normal 12 – 100 bb Stack Tourney Enter …" at bounding box center [49, 141] width 87 height 240
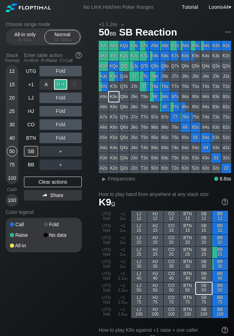
click at [59, 85] on div "R ✕" at bounding box center [61, 84] width 14 height 11
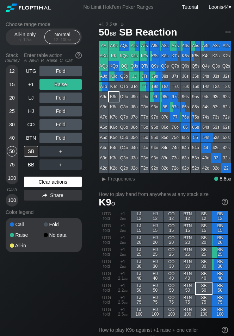
click at [49, 179] on div "Clear actions" at bounding box center [53, 182] width 58 height 11
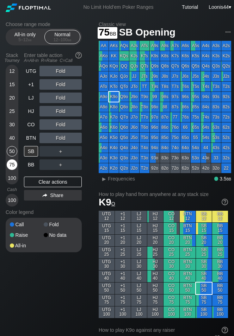
click at [12, 161] on div "75" at bounding box center [12, 165] width 11 height 11
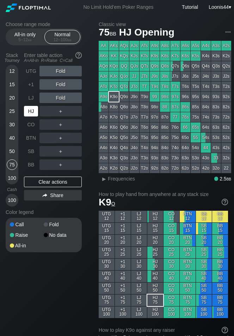
click at [35, 108] on div "HJ" at bounding box center [31, 111] width 14 height 11
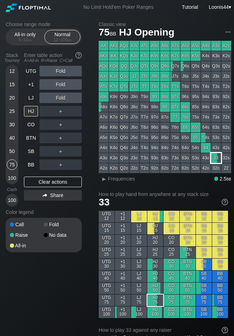
click at [212, 157] on div "33" at bounding box center [216, 158] width 10 height 10
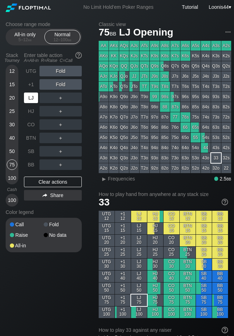
click at [35, 99] on div "LJ" at bounding box center [31, 98] width 14 height 11
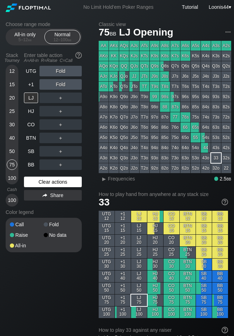
click at [52, 183] on div "Clear actions" at bounding box center [53, 182] width 58 height 11
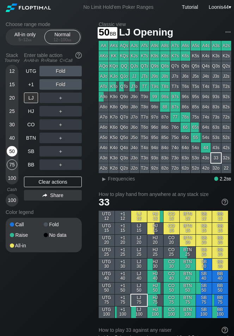
click at [11, 153] on div "50" at bounding box center [12, 151] width 11 height 11
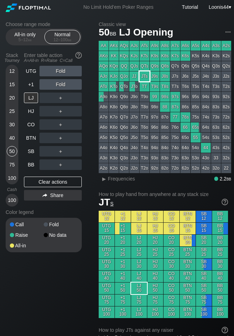
click at [146, 77] on div "JTs" at bounding box center [145, 77] width 10 height 10
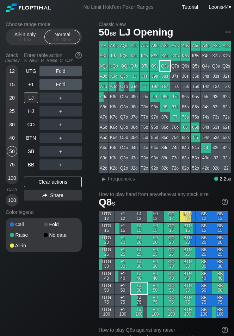
click at [166, 67] on div "Q8s" at bounding box center [165, 66] width 10 height 10
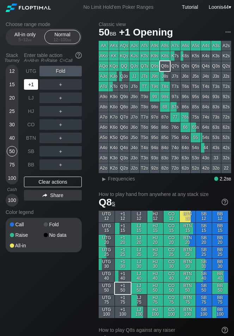
click at [33, 86] on div "+1" at bounding box center [31, 84] width 14 height 11
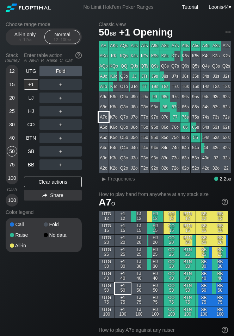
click at [107, 116] on div "A7o" at bounding box center [104, 117] width 10 height 10
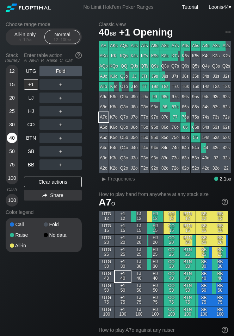
click at [14, 138] on div "40" at bounding box center [12, 138] width 11 height 11
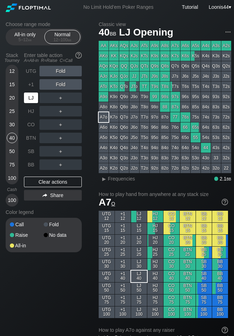
click at [31, 98] on div "LJ" at bounding box center [31, 98] width 14 height 11
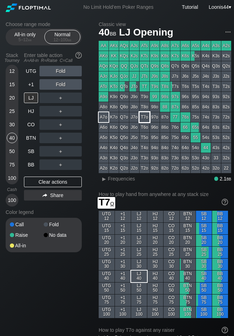
click at [146, 114] on div "T7o" at bounding box center [145, 117] width 10 height 10
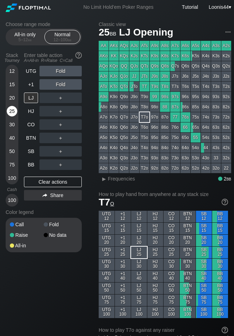
click at [13, 112] on div "25" at bounding box center [12, 111] width 11 height 11
drag, startPoint x: 68, startPoint y: 284, endPoint x: 74, endPoint y: 207, distance: 77.4
click at [58, 176] on div "UTG Fold +1 Fold LJ ＋ HJ ＋ CO ＋ BTN ＋ SB ＋ BB ＋ Clear actions Share" at bounding box center [53, 136] width 58 height 141
click at [56, 181] on div "Clear actions" at bounding box center [53, 182] width 58 height 11
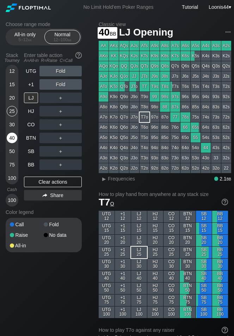
click at [13, 136] on div "40" at bounding box center [12, 138] width 11 height 11
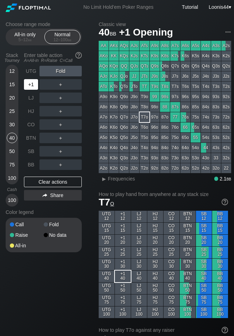
click at [30, 87] on div "+1" at bounding box center [31, 84] width 14 height 11
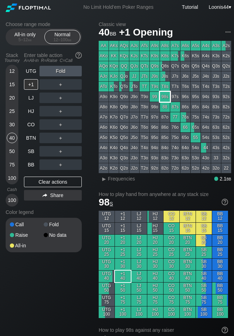
click at [167, 98] on div "98s" at bounding box center [165, 97] width 10 height 10
click at [90, 108] on div "Choose range mode All-in only 5 – 12 bb Normal 12 – 100 bb Stack Tourney Enter …" at bounding box center [49, 141] width 87 height 240
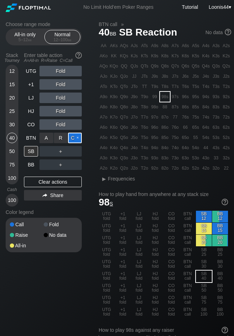
click at [74, 137] on div "C ✕" at bounding box center [75, 138] width 14 height 11
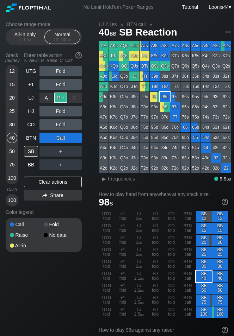
click at [61, 99] on div "R ✕" at bounding box center [61, 98] width 14 height 11
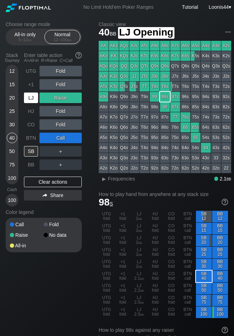
click at [34, 97] on div "LJ" at bounding box center [31, 98] width 14 height 11
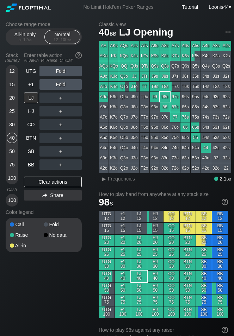
drag, startPoint x: 92, startPoint y: 287, endPoint x: 68, endPoint y: 236, distance: 56.3
click at [50, 180] on div "Clear actions" at bounding box center [53, 182] width 58 height 11
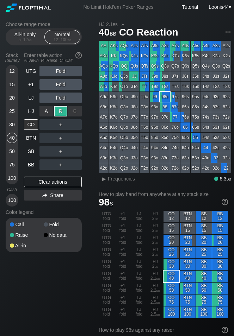
click at [58, 110] on div "R ✕" at bounding box center [61, 111] width 14 height 11
click at [78, 128] on div "C ✕" at bounding box center [75, 124] width 14 height 11
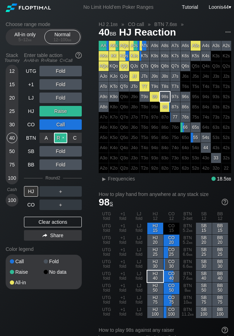
click at [63, 138] on div "R ✕" at bounding box center [61, 138] width 14 height 11
click at [50, 248] on div "Color legend" at bounding box center [44, 249] width 76 height 11
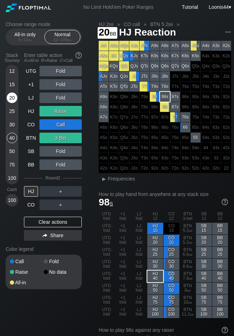
click at [11, 99] on div "20" at bounding box center [12, 98] width 11 height 11
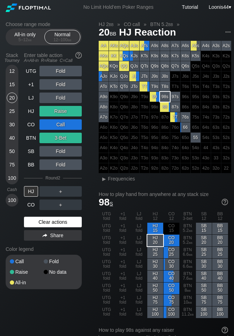
click at [56, 223] on div "Clear actions" at bounding box center [53, 222] width 58 height 11
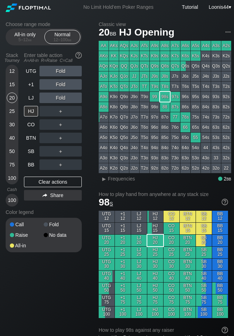
click at [85, 210] on div "Choose range mode All-in only 5 – 12 bb Normal 12 – 100 bb Stack Tourney Enter …" at bounding box center [49, 141] width 87 height 240
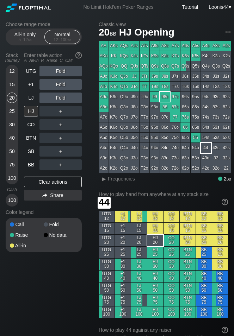
click at [207, 149] on div "44" at bounding box center [206, 148] width 10 height 10
click at [90, 261] on div "Choose range mode All-in only 5 – 12 bb Normal 12 – 100 bb Stack Tourney Enter …" at bounding box center [49, 141] width 87 height 240
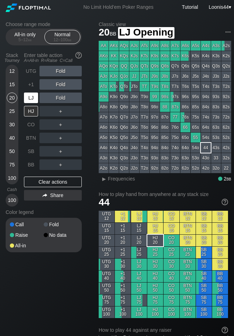
click at [29, 96] on div "LJ" at bounding box center [31, 98] width 14 height 11
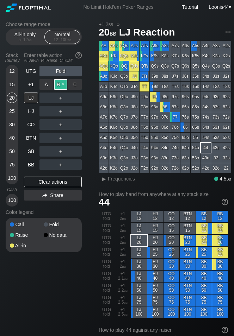
click at [64, 85] on div "R ✕" at bounding box center [61, 84] width 14 height 11
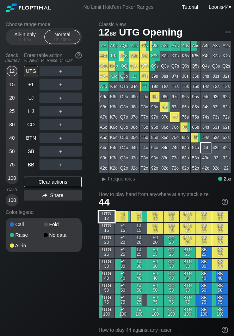
drag, startPoint x: 99, startPoint y: 218, endPoint x: 89, endPoint y: 211, distance: 11.4
click at [55, 182] on div "Clear actions" at bounding box center [53, 182] width 58 height 11
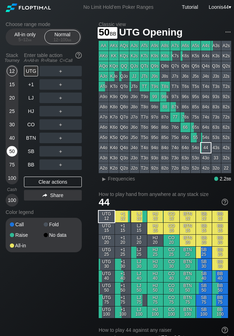
click at [11, 152] on div "50" at bounding box center [12, 151] width 11 height 11
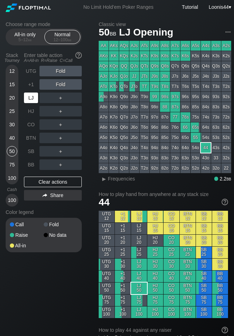
click at [35, 101] on div "LJ" at bounding box center [31, 98] width 14 height 11
click at [90, 163] on div "Choose range mode All-in only 5 – 12 bb Normal 12 – 100 bb Stack Tourney Enter …" at bounding box center [49, 141] width 87 height 240
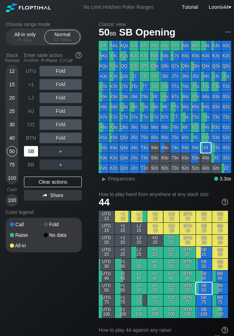
click at [32, 153] on div "SB" at bounding box center [31, 151] width 14 height 11
drag, startPoint x: 78, startPoint y: 278, endPoint x: 71, endPoint y: 260, distance: 19.8
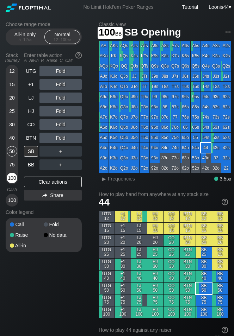
click at [14, 179] on div "100" at bounding box center [12, 178] width 11 height 11
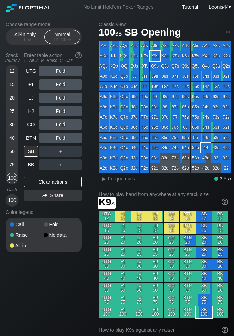
click at [155, 57] on div "K9s" at bounding box center [155, 56] width 10 height 10
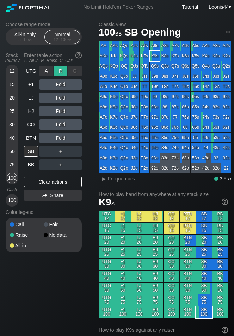
click at [60, 67] on div "R ✕" at bounding box center [61, 71] width 14 height 11
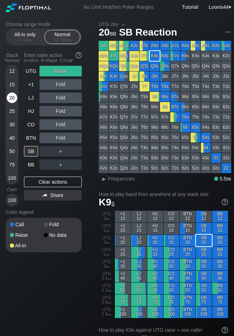
click at [12, 101] on div "20" at bounding box center [12, 98] width 11 height 11
click at [57, 181] on div "Clear actions" at bounding box center [53, 182] width 58 height 11
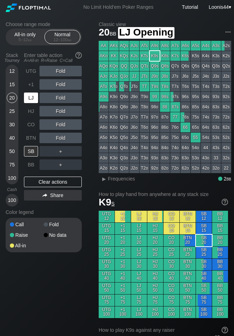
click at [34, 98] on div "LJ" at bounding box center [31, 98] width 14 height 11
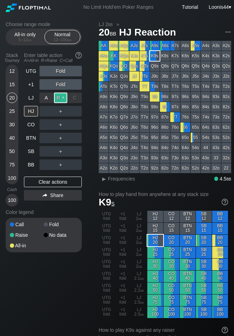
click at [62, 99] on div "R ✕" at bounding box center [61, 98] width 14 height 11
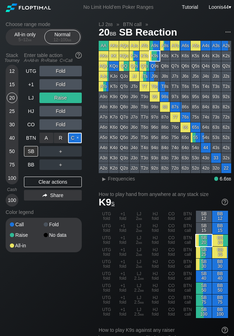
click at [73, 135] on div "C ✕" at bounding box center [75, 138] width 14 height 11
click at [92, 217] on div "Choose range mode All-in only 5 – 12 bb Normal 12 – 100 bb Stack Tourney Enter …" at bounding box center [49, 141] width 87 height 240
click at [91, 178] on div "Choose range mode All-in only 5 – 12 bb Normal 12 – 100 bb Stack Tourney Enter …" at bounding box center [49, 141] width 87 height 240
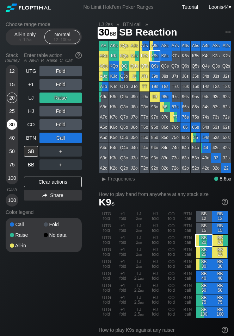
click at [13, 125] on div "30" at bounding box center [12, 124] width 11 height 11
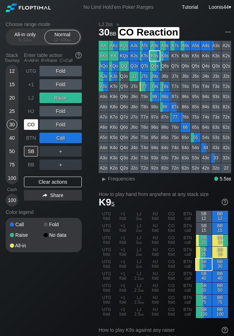
click at [27, 126] on div "CO" at bounding box center [31, 124] width 14 height 11
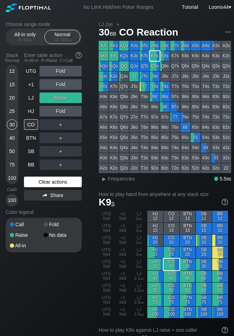
click at [54, 184] on div "Clear actions" at bounding box center [53, 182] width 58 height 11
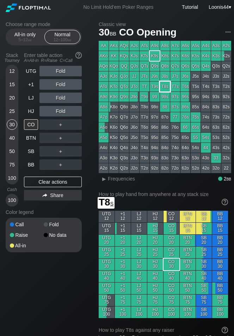
click at [166, 87] on div "T8s" at bounding box center [165, 87] width 10 height 10
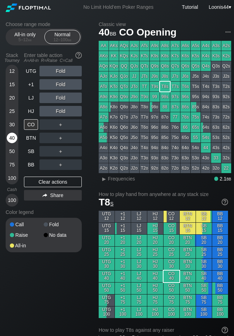
click at [13, 138] on div "40" at bounding box center [12, 138] width 11 height 11
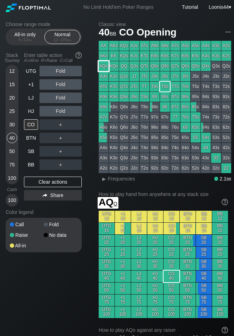
click at [107, 67] on div "AQo" at bounding box center [104, 66] width 10 height 10
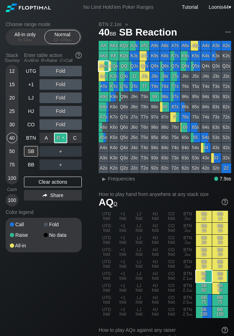
click at [61, 138] on div "R ✕" at bounding box center [61, 138] width 14 height 11
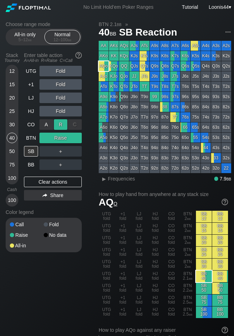
drag, startPoint x: 63, startPoint y: 130, endPoint x: 64, endPoint y: 125, distance: 4.6
click at [64, 125] on div "R ✕" at bounding box center [61, 124] width 14 height 11
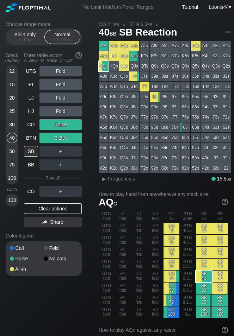
drag, startPoint x: 74, startPoint y: 296, endPoint x: 72, endPoint y: 302, distance: 6.4
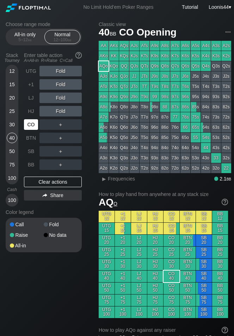
click at [32, 126] on div "CO" at bounding box center [31, 124] width 14 height 11
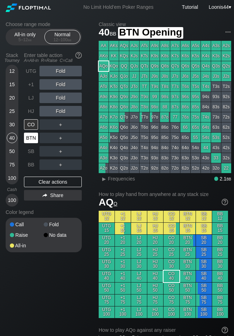
click at [29, 136] on div "BTN" at bounding box center [31, 138] width 14 height 11
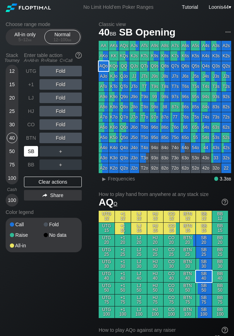
click at [30, 148] on div "SB" at bounding box center [31, 151] width 14 height 11
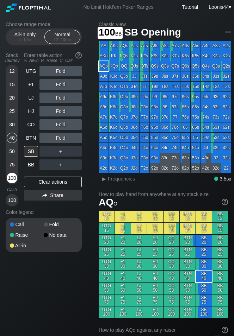
click at [10, 176] on div "100" at bounding box center [12, 178] width 11 height 11
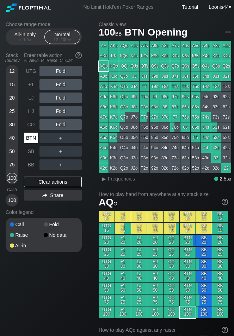
click at [34, 138] on div "BTN" at bounding box center [31, 138] width 14 height 11
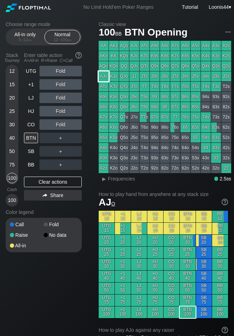
click at [106, 75] on div "AJo" at bounding box center [104, 77] width 10 height 10
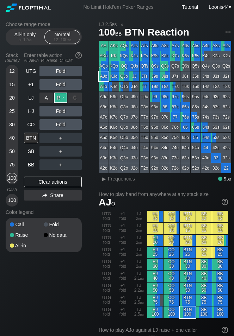
click at [62, 101] on div "R ✕" at bounding box center [61, 98] width 14 height 11
click at [90, 131] on div "Choose range mode All-in only 5 – 12 bb Normal 12 – 100 bb Stack Tourney Enter …" at bounding box center [49, 141] width 87 height 240
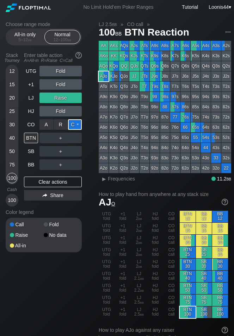
click at [74, 125] on div "C ✕" at bounding box center [75, 124] width 14 height 11
click at [92, 170] on div "Choose range mode All-in only 5 – 12 bb Normal 12 – 100 bb Stack Tourney Enter …" at bounding box center [49, 141] width 87 height 240
drag, startPoint x: 79, startPoint y: 281, endPoint x: 74, endPoint y: 282, distance: 5.0
drag, startPoint x: 88, startPoint y: 281, endPoint x: 78, endPoint y: 269, distance: 15.7
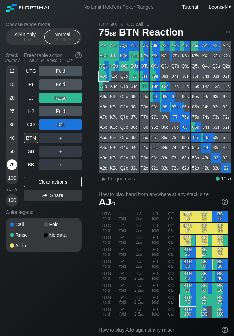
click at [12, 165] on div "75" at bounding box center [12, 165] width 11 height 11
click at [63, 186] on div "Clear actions" at bounding box center [53, 182] width 58 height 11
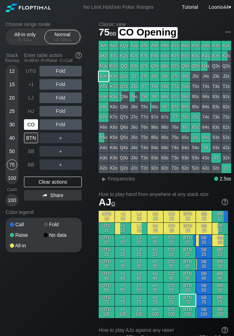
click at [30, 124] on div "CO" at bounding box center [31, 124] width 14 height 11
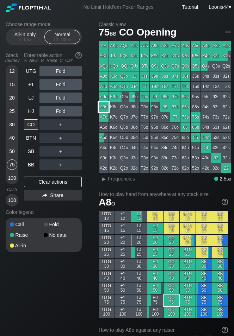
click at [104, 108] on div "A8o" at bounding box center [104, 107] width 10 height 10
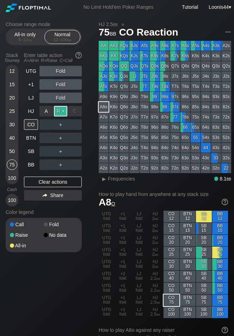
click at [63, 113] on div "R ✕" at bounding box center [61, 111] width 14 height 11
drag, startPoint x: 95, startPoint y: 213, endPoint x: 86, endPoint y: 202, distance: 14.8
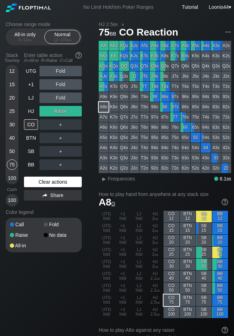
click at [53, 182] on div "Clear actions" at bounding box center [53, 182] width 58 height 11
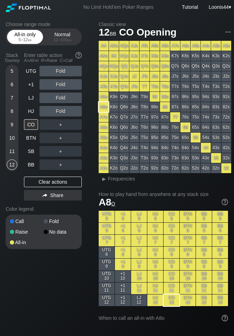
click at [21, 38] on div "5 – 12 bb" at bounding box center [25, 39] width 30 height 5
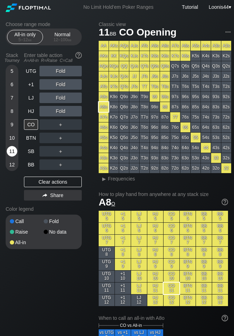
click at [13, 153] on div "11" at bounding box center [12, 151] width 11 height 11
drag, startPoint x: 96, startPoint y: 125, endPoint x: 85, endPoint y: 109, distance: 19.5
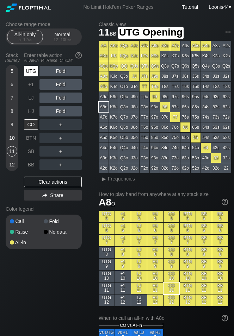
click at [36, 73] on div "UTG" at bounding box center [31, 71] width 14 height 11
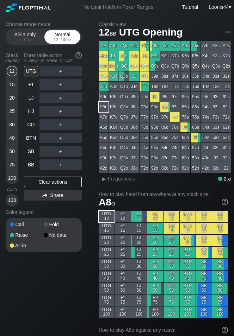
click at [58, 32] on div "Normal 12 – 100 bb" at bounding box center [62, 36] width 32 height 13
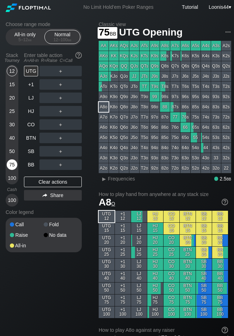
click at [14, 169] on div "75" at bounding box center [12, 165] width 11 height 11
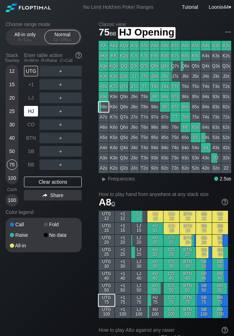
click at [33, 109] on div "HJ" at bounding box center [31, 111] width 14 height 11
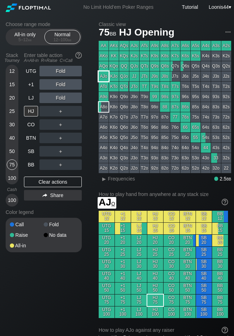
click at [105, 76] on div "AJo" at bounding box center [104, 77] width 10 height 10
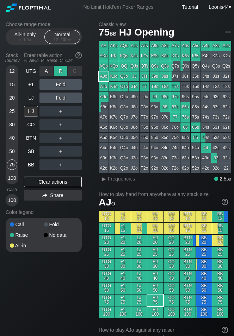
click at [63, 73] on div "R ✕" at bounding box center [61, 71] width 14 height 11
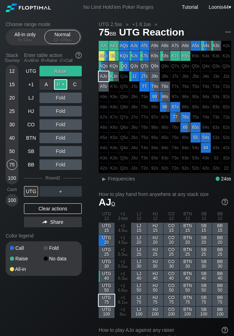
click at [61, 85] on div "R ✕" at bounding box center [61, 84] width 14 height 11
click at [33, 109] on div "HJ" at bounding box center [31, 111] width 14 height 11
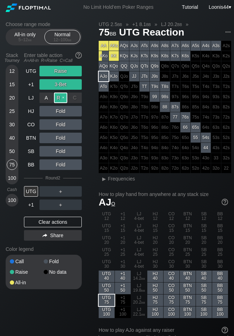
click at [62, 98] on div "R ✕" at bounding box center [61, 98] width 14 height 11
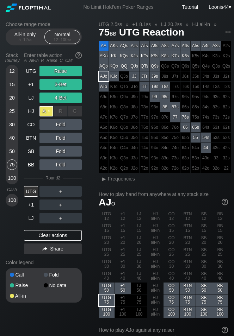
click at [50, 113] on div "A ✕" at bounding box center [46, 111] width 14 height 11
click at [55, 126] on div "R ✕" at bounding box center [61, 124] width 14 height 11
click at [54, 136] on div "R ✕" at bounding box center [61, 138] width 14 height 11
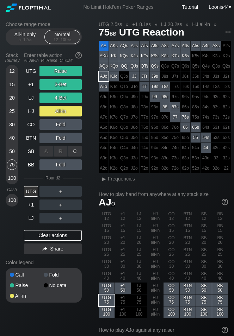
click at [55, 154] on div "R ✕" at bounding box center [61, 151] width 14 height 11
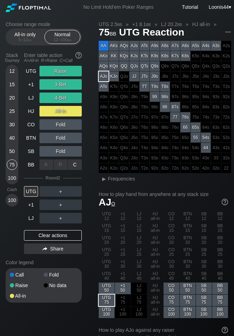
click at [55, 167] on div "R ✕" at bounding box center [61, 165] width 14 height 11
click at [89, 82] on div "Choose range mode All-in only 5 – 12 bb Normal 12 – 100 bb Stack Tourney Enter …" at bounding box center [49, 166] width 87 height 291
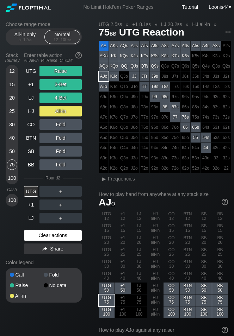
click at [43, 240] on div "Clear actions" at bounding box center [53, 235] width 58 height 11
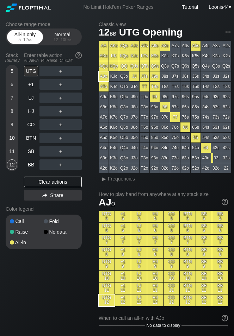
click at [25, 41] on div "5 – 12 bb" at bounding box center [25, 39] width 30 height 5
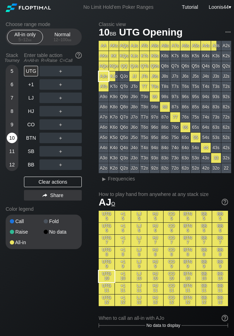
click at [14, 136] on div "10" at bounding box center [12, 138] width 11 height 11
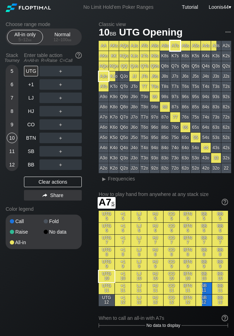
click at [171, 46] on div "A7s" at bounding box center [175, 46] width 10 height 10
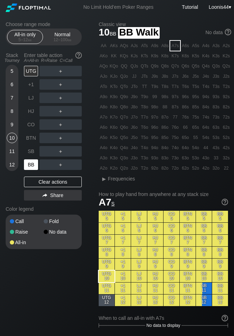
click at [34, 163] on div "BB" at bounding box center [31, 165] width 14 height 11
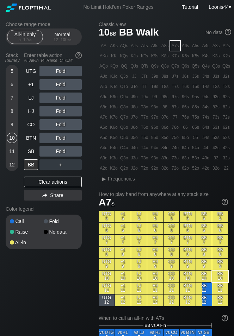
click at [91, 123] on div "Choose range mode All-in only 5 – 12 bb Normal 12 – 100 bb Stack Tourney Enter …" at bounding box center [49, 139] width 87 height 237
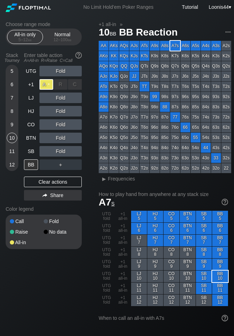
click at [48, 87] on div "A ✕" at bounding box center [46, 84] width 14 height 11
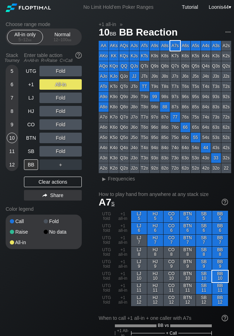
click at [54, 183] on div "Clear actions" at bounding box center [53, 182] width 58 height 11
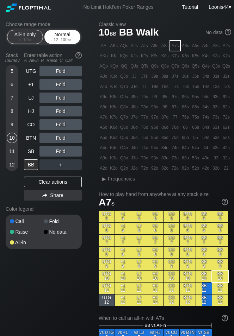
click at [65, 39] on div "12 – 100 bb" at bounding box center [63, 39] width 30 height 5
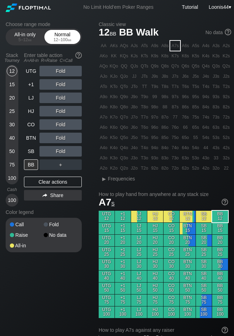
click at [70, 42] on span "bb" at bounding box center [70, 39] width 4 height 5
click at [89, 164] on div "Choose range mode All-in only 5 – 12 bb Normal 12 – 100 bb Stack Tourney Enter …" at bounding box center [49, 141] width 87 height 240
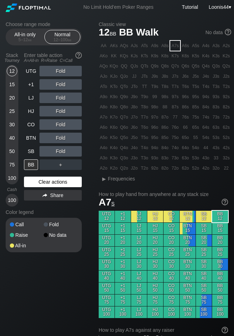
click at [57, 183] on div "Clear actions" at bounding box center [53, 182] width 58 height 11
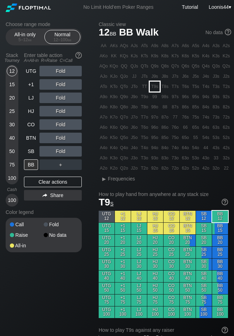
click at [155, 86] on div "T9s" at bounding box center [155, 87] width 10 height 10
click at [60, 112] on div "R ✕" at bounding box center [61, 111] width 14 height 11
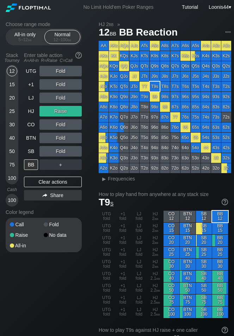
click at [89, 123] on div "Choose range mode All-in only 5 – 12 bb Normal 12 – 100 bb Stack Tourney Enter …" at bounding box center [49, 141] width 87 height 240
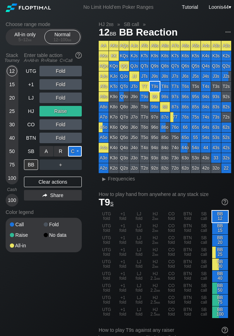
click at [75, 154] on div "C ✕" at bounding box center [75, 151] width 14 height 11
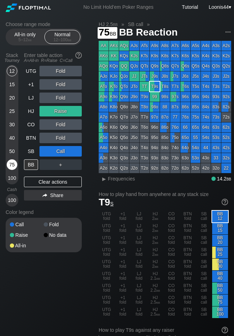
click at [10, 165] on div "75" at bounding box center [12, 165] width 11 height 11
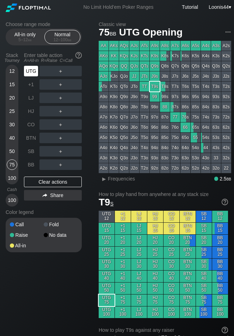
click at [31, 73] on div "UTG" at bounding box center [31, 71] width 14 height 11
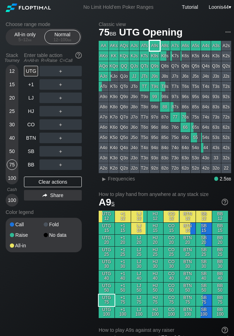
click at [157, 45] on div "A9s" at bounding box center [155, 46] width 10 height 10
click at [87, 260] on div "Choose range mode All-in only 5 – 12 bb Normal 12 – 100 bb Stack Tourney Enter …" at bounding box center [49, 141] width 87 height 240
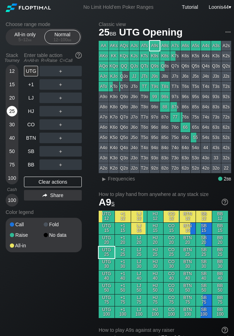
click at [15, 111] on div "25" at bounding box center [12, 111] width 11 height 11
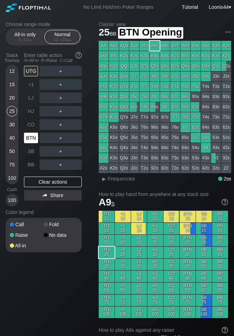
click at [34, 137] on div "BTN" at bounding box center [31, 138] width 14 height 11
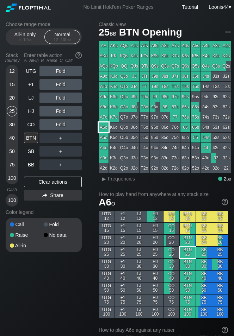
click at [105, 129] on div "A6o" at bounding box center [104, 128] width 10 height 10
click at [60, 125] on div "R ✕" at bounding box center [61, 124] width 14 height 11
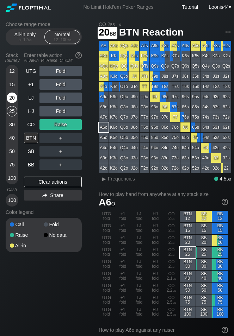
click at [13, 101] on div "20" at bounding box center [12, 98] width 11 height 11
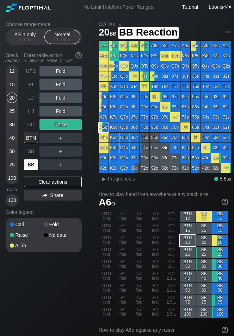
click at [35, 164] on div "BB" at bounding box center [31, 165] width 14 height 11
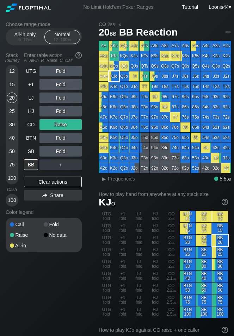
click at [115, 76] on div "KJo" at bounding box center [114, 77] width 10 height 10
click at [65, 181] on div "Clear actions" at bounding box center [53, 182] width 58 height 11
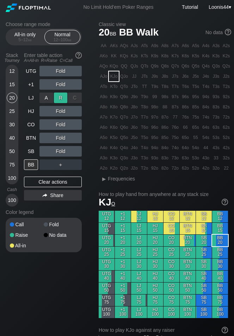
click at [61, 99] on div "R ✕" at bounding box center [61, 98] width 14 height 11
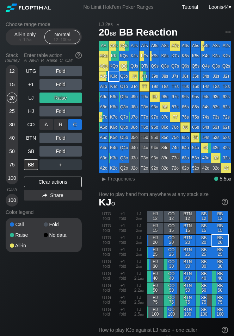
click at [75, 123] on div "C ✕" at bounding box center [75, 124] width 14 height 11
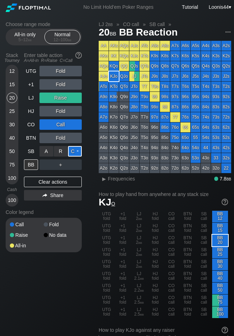
click at [73, 151] on div "C ✕" at bounding box center [75, 151] width 14 height 11
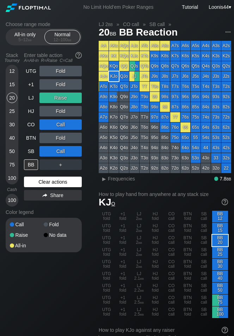
drag, startPoint x: 50, startPoint y: 181, endPoint x: 43, endPoint y: 177, distance: 7.4
click at [50, 181] on div "Clear actions" at bounding box center [53, 182] width 58 height 11
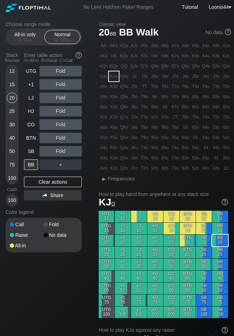
click at [12, 164] on div "75" at bounding box center [12, 165] width 11 height 11
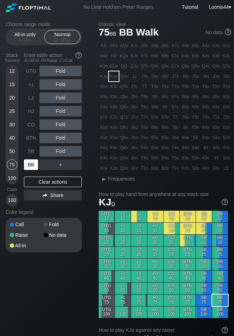
click at [34, 168] on div "BB" at bounding box center [31, 165] width 14 height 11
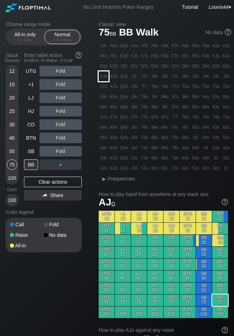
click at [103, 77] on div "AJo" at bounding box center [104, 77] width 10 height 10
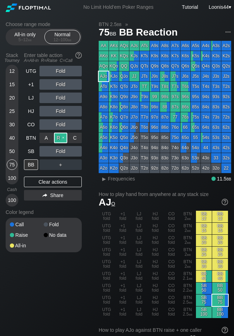
click at [63, 137] on div "R ✕" at bounding box center [61, 138] width 14 height 11
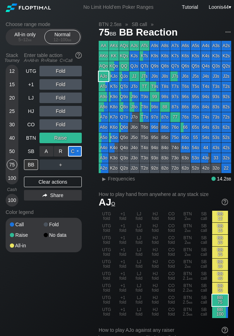
click at [76, 154] on div "C ✕" at bounding box center [75, 151] width 14 height 11
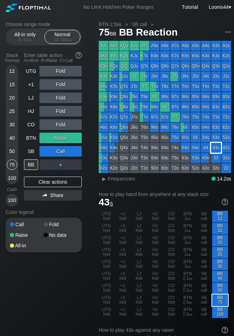
click at [216, 148] on div "43s" at bounding box center [216, 148] width 10 height 10
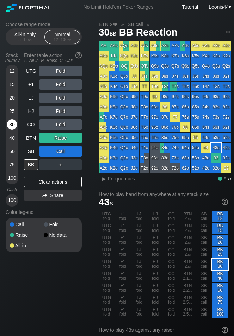
click at [16, 126] on div "30" at bounding box center [12, 124] width 11 height 11
click at [54, 180] on div "Clear actions" at bounding box center [53, 182] width 58 height 11
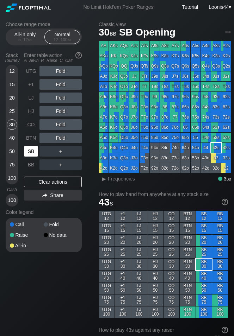
click at [32, 150] on div "SB" at bounding box center [31, 151] width 14 height 11
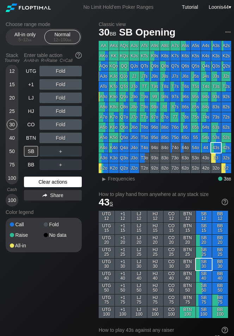
click at [48, 182] on div "Clear actions" at bounding box center [53, 182] width 58 height 11
click at [45, 182] on div "Clear actions" at bounding box center [53, 182] width 58 height 11
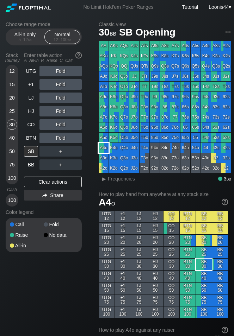
click at [107, 148] on div "A4o" at bounding box center [104, 148] width 10 height 10
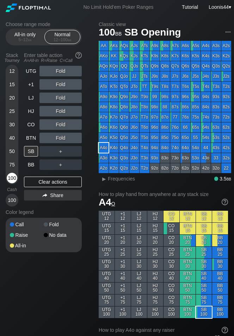
click at [14, 178] on div "100" at bounding box center [12, 178] width 11 height 11
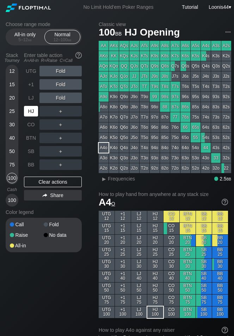
click at [31, 114] on div "HJ" at bounding box center [31, 111] width 14 height 11
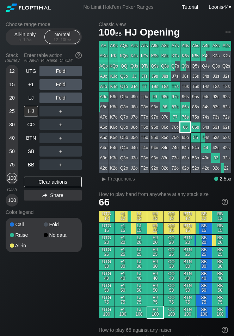
click at [185, 124] on div "66" at bounding box center [185, 128] width 10 height 10
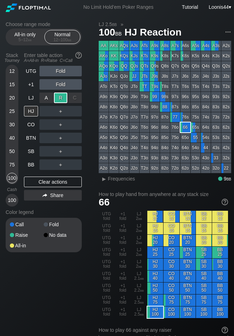
click at [60, 98] on div "R ✕" at bounding box center [61, 98] width 14 height 11
click at [88, 151] on div "Choose range mode All-in only 5 – 12 bb Normal 12 – 100 bb Stack Tourney Enter …" at bounding box center [49, 141] width 87 height 240
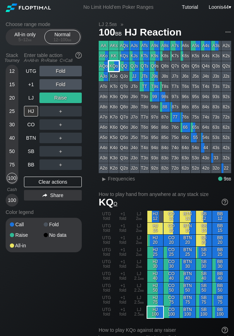
click at [113, 69] on div "KQo" at bounding box center [114, 66] width 10 height 10
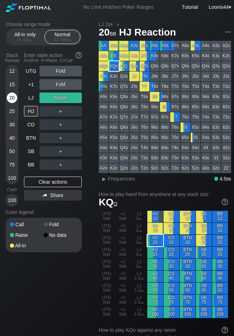
click at [12, 100] on div "20" at bounding box center [12, 98] width 11 height 11
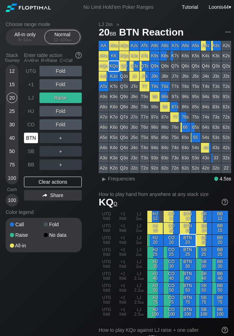
click at [32, 139] on div "BTN" at bounding box center [31, 138] width 14 height 11
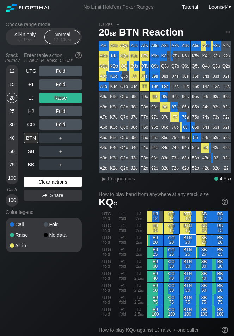
click at [55, 180] on div "Clear actions" at bounding box center [53, 182] width 58 height 11
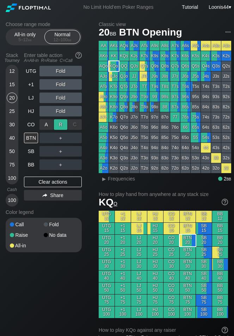
click at [60, 125] on div "R ✕" at bounding box center [61, 124] width 14 height 11
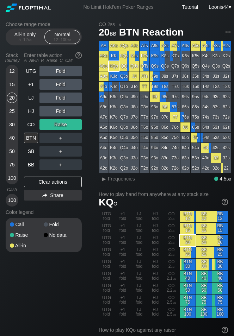
click at [89, 157] on div "Choose range mode All-in only 5 – 12 bb Normal 12 – 100 bb Stack Tourney Enter …" at bounding box center [49, 141] width 87 height 240
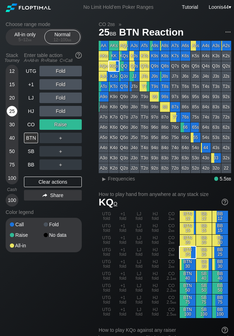
click at [13, 112] on div "25" at bounding box center [12, 111] width 11 height 11
click at [52, 182] on div "Clear actions" at bounding box center [53, 182] width 58 height 11
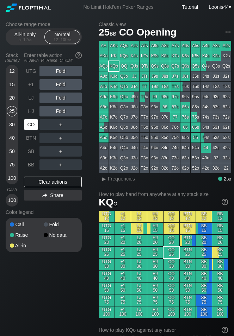
click at [33, 123] on div "CO" at bounding box center [31, 124] width 14 height 11
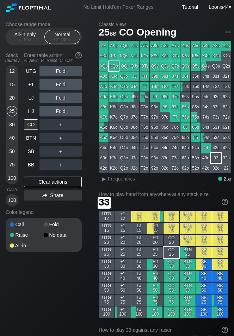
click at [216, 158] on div "33" at bounding box center [216, 158] width 10 height 10
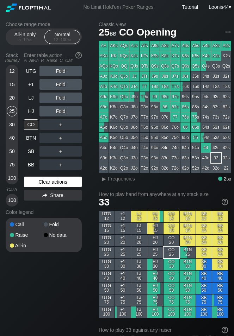
click at [50, 181] on div "Clear actions" at bounding box center [53, 182] width 58 height 11
click at [88, 209] on div "Choose range mode All-in only 5 – 12 bb Normal 12 – 100 bb Stack Tourney Enter …" at bounding box center [49, 141] width 87 height 240
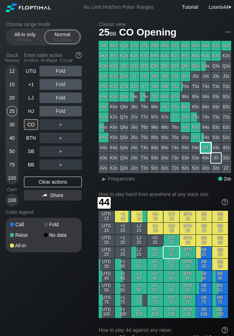
click at [206, 148] on div "44" at bounding box center [206, 148] width 10 height 10
click at [92, 143] on div "Choose range mode All-in only 5 – 12 bb Normal 12 – 100 bb Stack Tourney Enter …" at bounding box center [49, 141] width 87 height 240
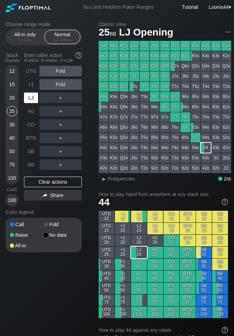
click at [36, 100] on div "LJ" at bounding box center [31, 98] width 14 height 11
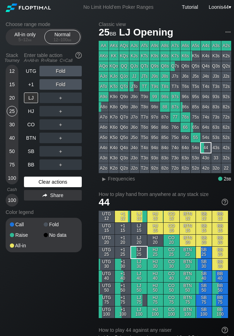
click at [52, 179] on div "Clear actions" at bounding box center [53, 182] width 58 height 11
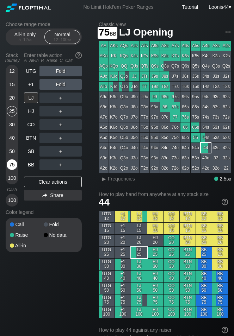
click at [11, 167] on div "75" at bounding box center [12, 165] width 11 height 11
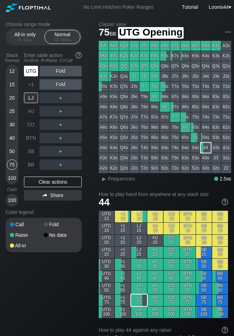
click at [28, 71] on div "UTG" at bounding box center [31, 71] width 14 height 11
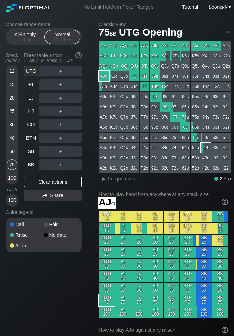
click at [105, 74] on div "AJo" at bounding box center [104, 77] width 10 height 10
click at [88, 149] on div "Choose range mode All-in only 5 – 12 bb Normal 12 – 100 bb Stack Tourney Enter …" at bounding box center [49, 141] width 87 height 240
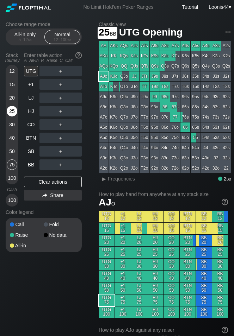
click at [15, 113] on div "25" at bounding box center [12, 111] width 11 height 11
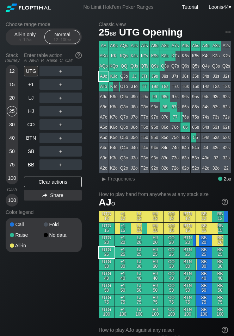
click at [91, 144] on div "Choose range mode All-in only 5 – 12 bb Normal 12 – 100 bb Stack Tourney Enter …" at bounding box center [49, 141] width 87 height 240
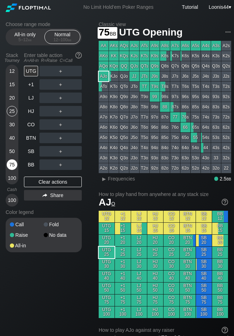
click at [14, 162] on div "75" at bounding box center [12, 165] width 11 height 11
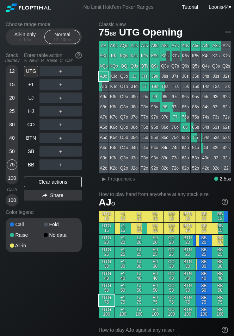
drag, startPoint x: 74, startPoint y: 276, endPoint x: 78, endPoint y: 248, distance: 27.7
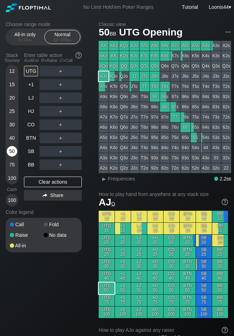
click at [15, 151] on div "50" at bounding box center [12, 151] width 11 height 11
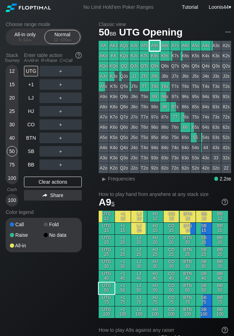
click at [156, 46] on div "A9s" at bounding box center [155, 46] width 10 height 10
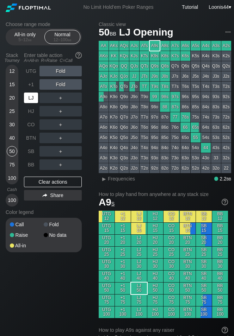
click at [31, 97] on div "LJ" at bounding box center [31, 98] width 14 height 11
click at [92, 176] on div "Choose range mode All-in only 5 – 12 bb Normal 12 – 100 bb Stack Tourney Enter …" at bounding box center [49, 141] width 87 height 240
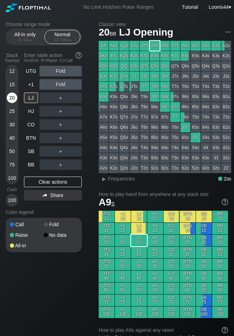
click at [16, 99] on div "20" at bounding box center [12, 98] width 11 height 11
click at [92, 143] on div "Choose range mode All-in only 5 – 12 bb Normal 12 – 100 bb Stack Tourney Enter …" at bounding box center [49, 141] width 87 height 240
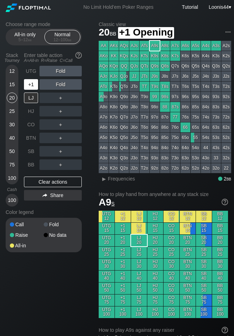
click at [33, 86] on div "+1" at bounding box center [31, 84] width 14 height 11
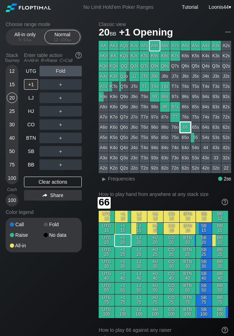
click at [188, 125] on div "66" at bounding box center [185, 128] width 10 height 10
click at [89, 153] on div "Choose range mode All-in only 5 – 12 bb Normal 12 – 100 bb Stack Tourney Enter …" at bounding box center [49, 141] width 87 height 240
click at [51, 125] on div "A ✕" at bounding box center [46, 124] width 14 height 11
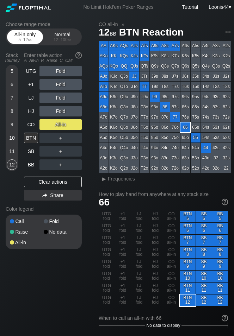
click at [30, 36] on div "All-in only 5 – 12 bb" at bounding box center [25, 36] width 32 height 13
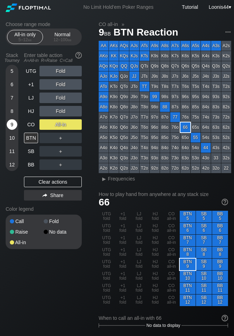
click at [16, 127] on div "9" at bounding box center [12, 124] width 11 height 11
click at [47, 185] on div "Clear actions" at bounding box center [53, 182] width 58 height 11
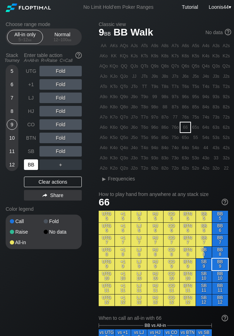
click at [34, 164] on div "BB" at bounding box center [31, 165] width 14 height 11
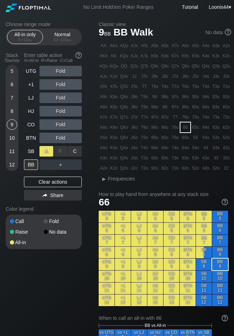
click at [51, 153] on div "A ✕" at bounding box center [46, 151] width 14 height 11
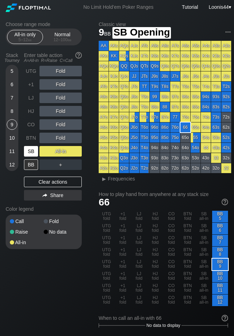
click at [30, 152] on div "SB" at bounding box center [31, 151] width 14 height 11
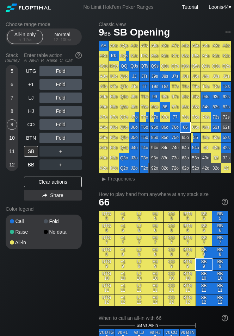
click at [93, 154] on div "Choose range mode All-in only 5 – 12 bb Normal 12 – 100 bb Stack Tourney Enter …" at bounding box center [49, 139] width 87 height 237
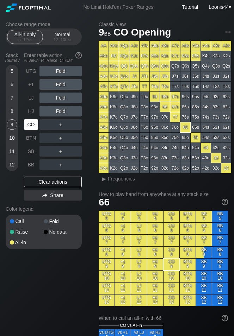
click at [30, 124] on div "CO" at bounding box center [31, 124] width 14 height 11
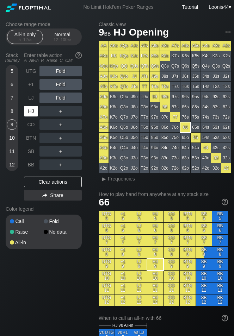
click at [31, 111] on div "HJ" at bounding box center [31, 111] width 14 height 11
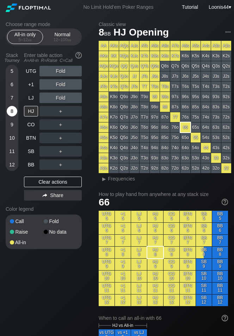
click at [11, 109] on div "8" at bounding box center [12, 111] width 11 height 11
drag, startPoint x: 31, startPoint y: 283, endPoint x: 25, endPoint y: 279, distance: 6.4
click at [64, 35] on div "Normal 12 – 100 bb" at bounding box center [62, 36] width 32 height 13
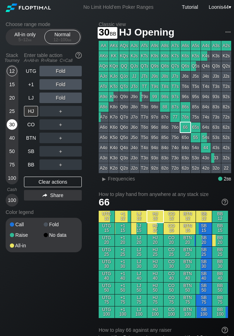
click at [11, 125] on div "30" at bounding box center [12, 124] width 11 height 11
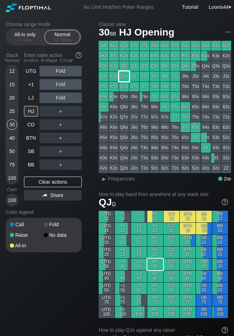
click at [128, 79] on div "QJo" at bounding box center [124, 77] width 10 height 10
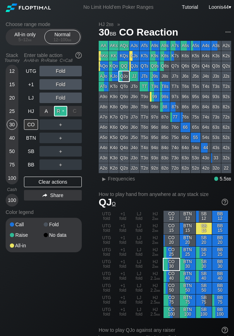
click at [60, 109] on div "R ✕" at bounding box center [61, 111] width 14 height 11
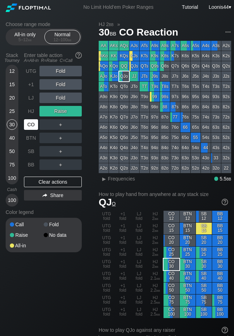
click at [35, 120] on div "CO" at bounding box center [31, 124] width 14 height 11
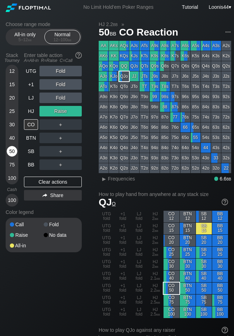
click at [12, 150] on div "50" at bounding box center [12, 151] width 11 height 11
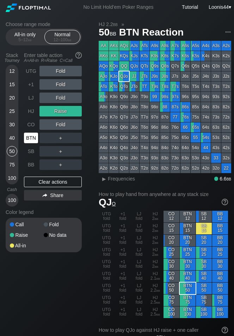
click at [32, 138] on div "BTN" at bounding box center [31, 138] width 14 height 11
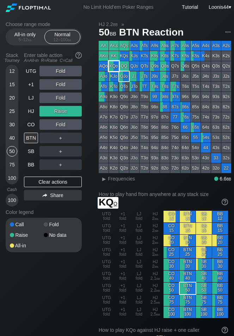
click at [113, 67] on div "KQo" at bounding box center [114, 66] width 10 height 10
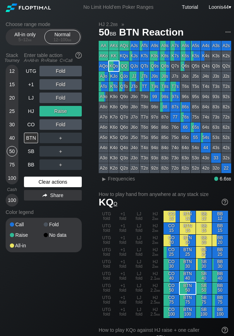
click at [62, 182] on div "Clear actions" at bounding box center [53, 182] width 58 height 11
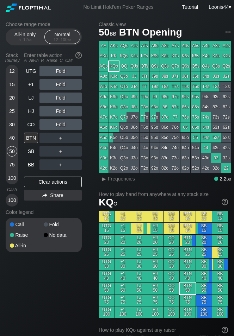
click at [89, 141] on div "Choose range mode All-in only 5 – 12 bb Normal 12 – 100 bb Stack Tourney Enter …" at bounding box center [49, 141] width 87 height 240
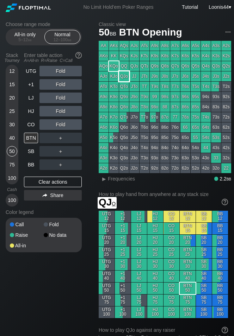
click at [124, 79] on div "QJo" at bounding box center [124, 77] width 10 height 10
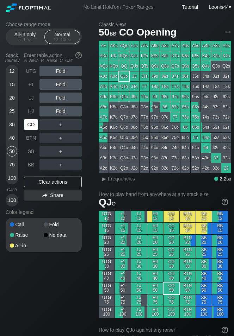
click at [33, 124] on div "CO" at bounding box center [31, 124] width 14 height 11
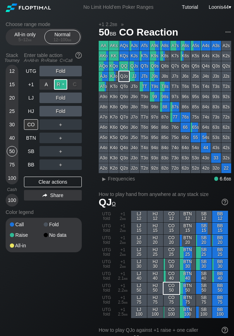
click at [64, 82] on div "R ✕" at bounding box center [61, 84] width 14 height 11
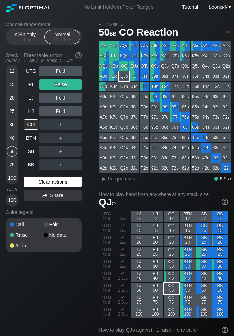
click at [52, 182] on div "Clear actions" at bounding box center [53, 182] width 58 height 11
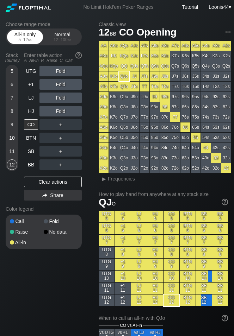
click at [24, 38] on div "5 – 12 bb" at bounding box center [25, 39] width 30 height 5
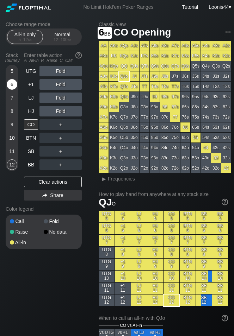
click at [14, 83] on div "6" at bounding box center [12, 84] width 11 height 11
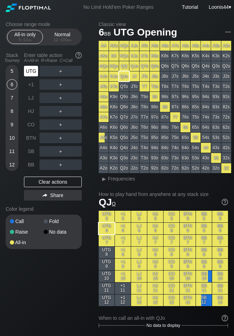
click at [29, 69] on div "UTG" at bounding box center [31, 71] width 14 height 11
click at [126, 78] on div "QJo" at bounding box center [124, 77] width 10 height 10
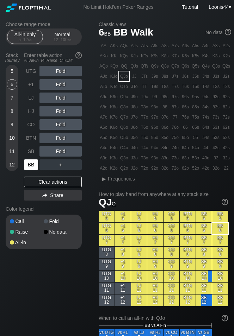
click at [35, 166] on div "BB" at bounding box center [31, 165] width 14 height 11
click at [146, 147] on div "T4o" at bounding box center [145, 148] width 10 height 10
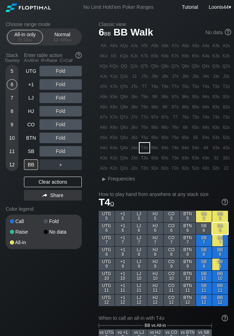
click at [90, 234] on div "Choose range mode All-in only 5 – 12 bb Normal 12 – 100 bb Stack Tourney Enter …" at bounding box center [49, 139] width 87 height 237
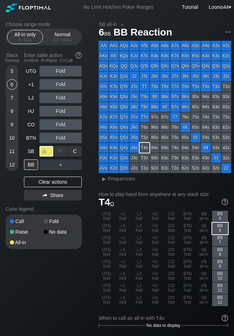
click at [46, 151] on div "A ✕" at bounding box center [46, 151] width 14 height 11
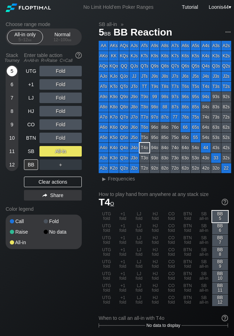
click at [12, 70] on div "5" at bounding box center [12, 71] width 11 height 11
click at [48, 185] on div "Clear actions" at bounding box center [53, 182] width 58 height 11
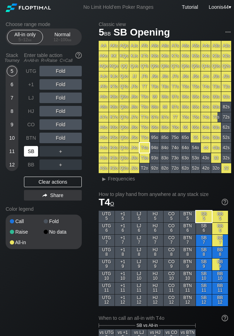
click at [32, 156] on div "SB" at bounding box center [31, 151] width 14 height 11
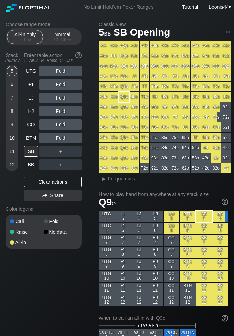
click at [129, 98] on div "Q9o" at bounding box center [124, 97] width 10 height 10
click at [90, 111] on div "Choose range mode All-in only 5 – 12 bb Normal 12 – 100 bb Stack Tourney Enter …" at bounding box center [49, 139] width 87 height 237
click at [81, 212] on div "Color legend" at bounding box center [44, 209] width 76 height 11
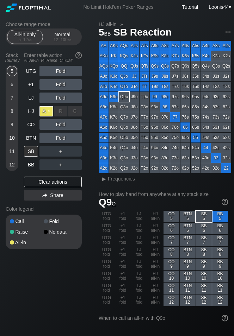
click at [46, 110] on div "A ✕" at bounding box center [46, 111] width 14 height 11
click at [50, 111] on div "A ✕" at bounding box center [46, 111] width 14 height 11
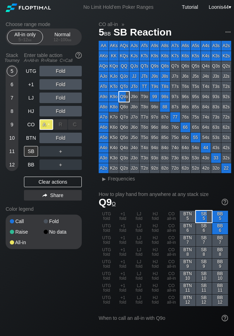
click at [48, 124] on div "A ✕" at bounding box center [46, 124] width 14 height 11
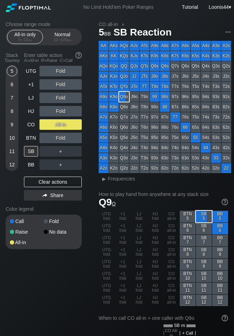
click at [55, 184] on div "Clear actions" at bounding box center [53, 182] width 58 height 11
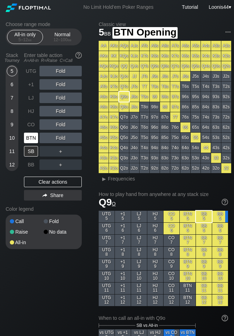
click at [32, 135] on div "BTN" at bounding box center [31, 138] width 14 height 11
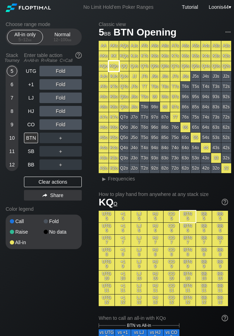
click at [115, 66] on div "KQo" at bounding box center [114, 66] width 10 height 10
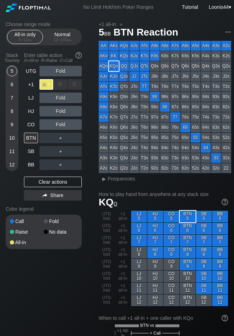
click at [43, 85] on div "A ✕" at bounding box center [46, 84] width 14 height 11
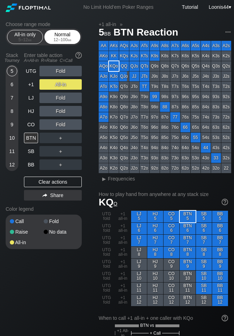
click at [68, 36] on div "Normal 12 – 100 bb" at bounding box center [62, 36] width 32 height 13
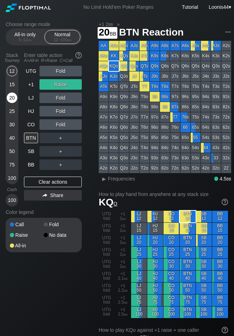
click at [10, 100] on div "20" at bounding box center [12, 98] width 11 height 11
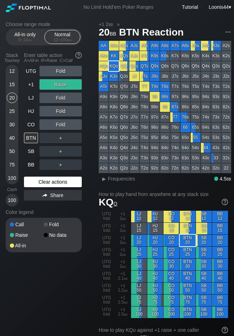
click at [51, 183] on div "Clear actions" at bounding box center [53, 182] width 58 height 11
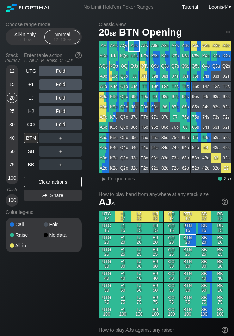
click at [134, 47] on div "AJs" at bounding box center [134, 46] width 10 height 10
click at [63, 125] on div "R ✕" at bounding box center [61, 124] width 14 height 11
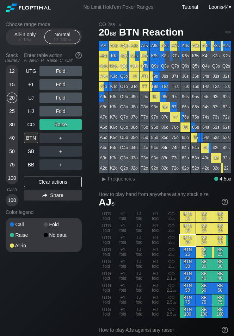
click at [81, 206] on div "UTG Fold +1 Fold LJ Fold HJ Fold CO Raise BTN ＋ SB ＋ BB ＋ Clear actions Share" at bounding box center [53, 136] width 58 height 141
click at [54, 180] on div "Clear actions" at bounding box center [53, 182] width 58 height 11
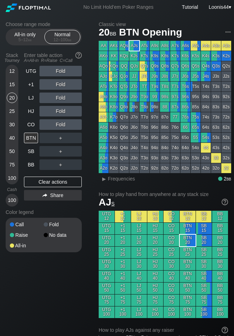
drag, startPoint x: 86, startPoint y: 211, endPoint x: 80, endPoint y: 205, distance: 8.5
click at [86, 211] on div "Choose range mode All-in only 5 – 12 bb Normal 12 – 100 bb Stack Tourney Enter …" at bounding box center [49, 141] width 87 height 240
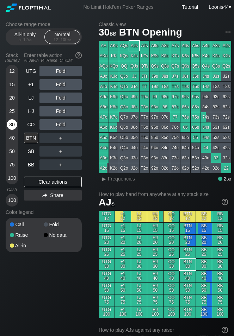
click at [8, 126] on div "30" at bounding box center [12, 124] width 11 height 11
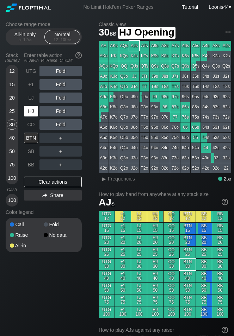
click at [35, 113] on div "HJ" at bounding box center [31, 111] width 14 height 11
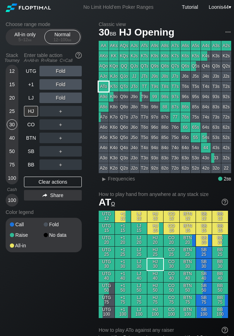
click at [106, 86] on div "ATo" at bounding box center [104, 87] width 10 height 10
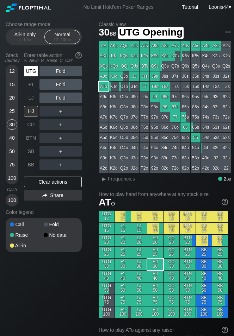
click at [37, 73] on div "UTG" at bounding box center [31, 71] width 14 height 11
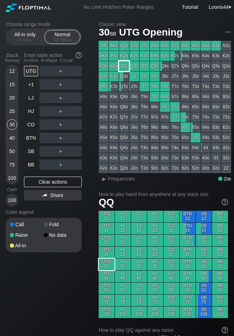
click at [126, 66] on div "QQ" at bounding box center [124, 66] width 10 height 10
click at [86, 120] on div "Choose range mode All-in only 5 – 12 bb Normal 12 – 100 bb Stack Tourney Enter …" at bounding box center [49, 141] width 87 height 240
click at [61, 70] on div "R ✕" at bounding box center [61, 71] width 14 height 11
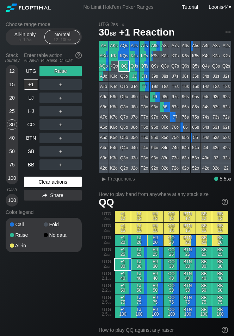
click at [47, 185] on div "Clear actions" at bounding box center [53, 182] width 58 height 11
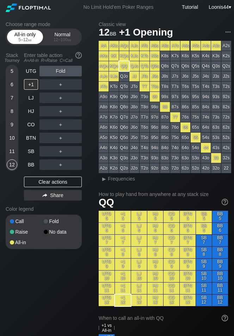
click at [28, 41] on span "bb" at bounding box center [30, 39] width 4 height 5
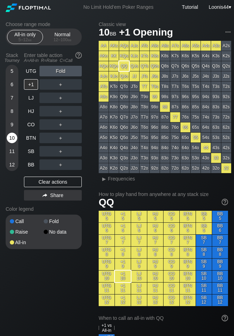
click at [12, 141] on div "10" at bounding box center [12, 138] width 11 height 11
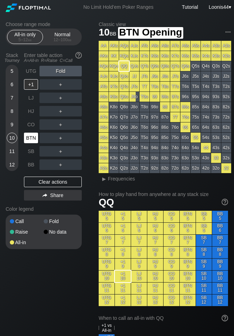
click at [34, 138] on div "BTN" at bounding box center [31, 138] width 14 height 11
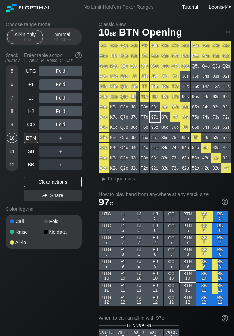
click at [158, 117] on div "97o" at bounding box center [155, 117] width 10 height 10
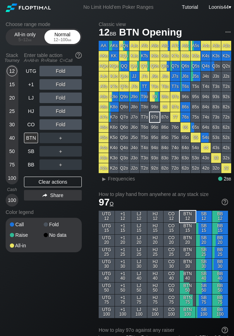
click at [54, 38] on div "12 – 100 bb" at bounding box center [63, 39] width 30 height 5
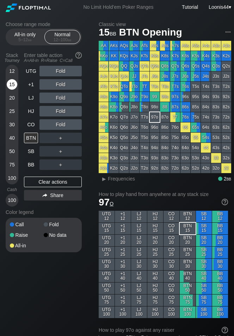
click at [14, 87] on div "15" at bounding box center [12, 84] width 11 height 11
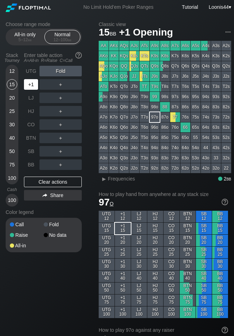
click at [32, 88] on div "+1" at bounding box center [31, 84] width 14 height 11
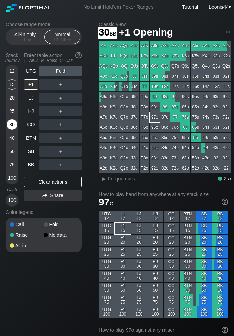
click at [8, 125] on div "30" at bounding box center [12, 124] width 11 height 11
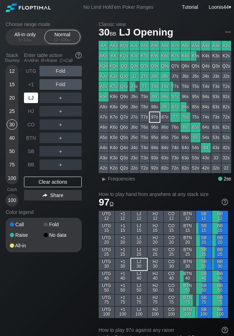
click at [31, 101] on div "LJ" at bounding box center [31, 98] width 14 height 11
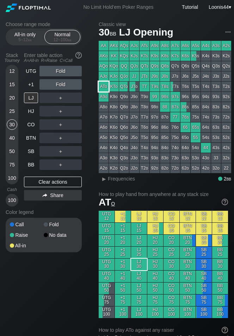
click at [106, 86] on div "ATo" at bounding box center [104, 87] width 10 height 10
click at [59, 98] on div "＋" at bounding box center [60, 98] width 42 height 11
click at [59, 98] on div "R ✕" at bounding box center [61, 98] width 14 height 11
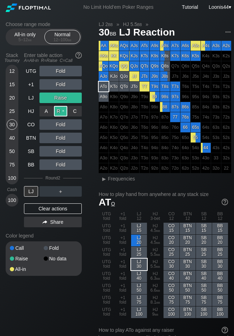
click at [63, 110] on div "R ✕" at bounding box center [61, 111] width 14 height 11
click at [90, 224] on div "Choose range mode All-in only 5 – 12 bb Normal 12 – 100 bb Stack Tourney Enter …" at bounding box center [49, 153] width 87 height 264
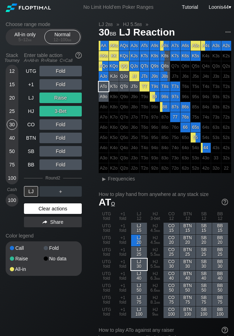
click at [43, 209] on div "Clear actions" at bounding box center [53, 209] width 58 height 11
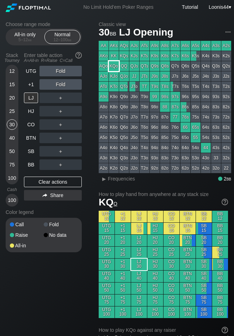
click at [113, 69] on div "KQo" at bounding box center [114, 66] width 10 height 10
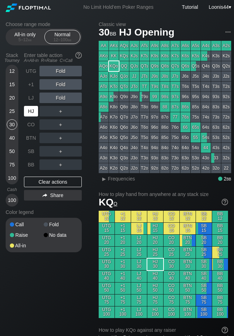
click at [31, 111] on div "HJ" at bounding box center [31, 111] width 14 height 11
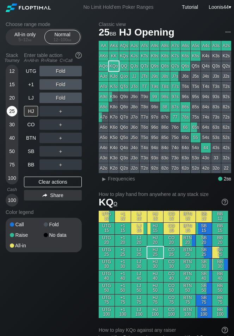
click at [12, 110] on div "25" at bounding box center [12, 111] width 11 height 11
click at [89, 144] on div "Choose range mode All-in only 5 – 12 bb Normal 12 – 100 bb Stack Tourney Enter …" at bounding box center [49, 141] width 87 height 240
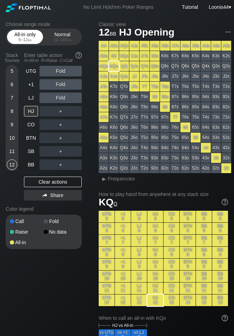
click at [32, 40] on div "5 – 12 bb" at bounding box center [25, 39] width 30 height 5
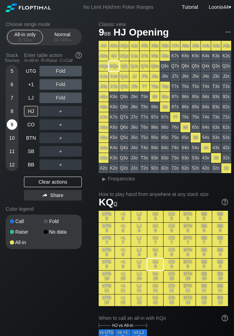
click at [13, 125] on div "9" at bounding box center [12, 124] width 11 height 11
click at [91, 165] on div "Choose range mode All-in only 5 – 12 bb Normal 12 – 100 bb Stack Tourney Enter …" at bounding box center [49, 139] width 87 height 237
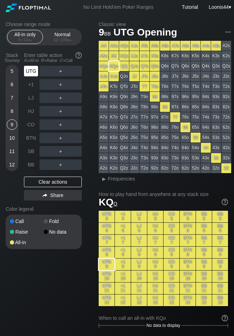
click at [35, 71] on div "UTG" at bounding box center [31, 71] width 14 height 11
click at [89, 220] on div "Choose range mode All-in only 5 – 12 bb Normal 12 – 100 bb Stack Tourney Enter …" at bounding box center [49, 139] width 87 height 237
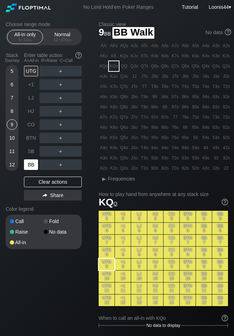
click at [34, 167] on div "BB" at bounding box center [31, 165] width 14 height 11
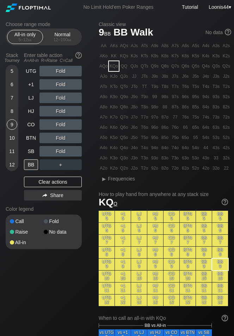
click at [206, 138] on div "54s" at bounding box center [206, 138] width 10 height 10
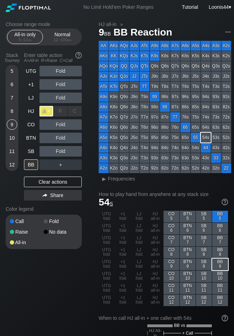
click at [51, 113] on div "A ✕" at bounding box center [46, 111] width 14 height 11
click at [88, 132] on div "Choose range mode All-in only 5 – 12 bb Normal 12 – 100 bb Stack Tourney Enter …" at bounding box center [49, 139] width 87 height 237
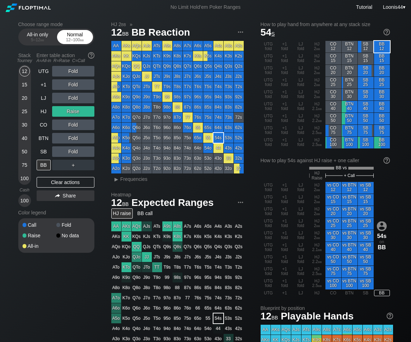
click at [71, 38] on div "12 – 100 bb" at bounding box center [75, 39] width 30 height 5
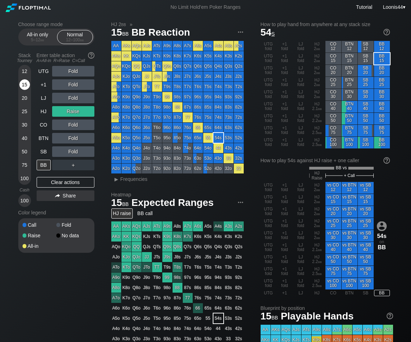
click at [26, 86] on div "15" at bounding box center [24, 84] width 11 height 11
drag, startPoint x: 70, startPoint y: 181, endPoint x: 63, endPoint y: 168, distance: 14.7
click at [70, 181] on div "Clear actions" at bounding box center [66, 182] width 58 height 11
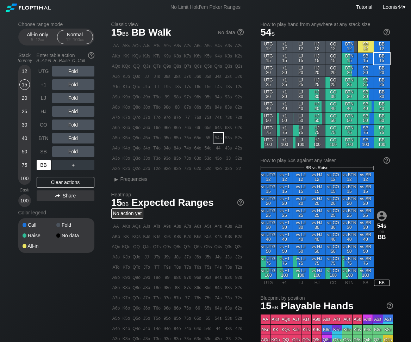
click at [44, 166] on div "BB" at bounding box center [44, 165] width 14 height 11
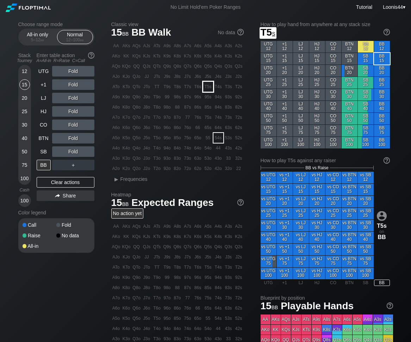
click at [207, 88] on div "T5s" at bounding box center [208, 87] width 10 height 10
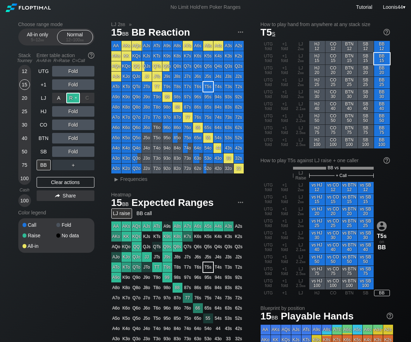
click at [73, 99] on div "R ✕" at bounding box center [73, 98] width 14 height 11
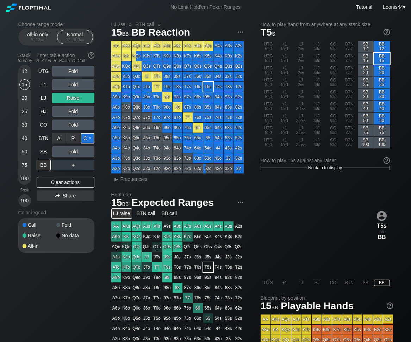
click at [87, 138] on div "C ✕" at bounding box center [88, 138] width 14 height 11
click at [75, 182] on div "Clear actions" at bounding box center [66, 182] width 58 height 11
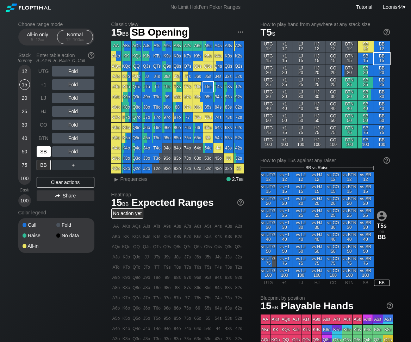
click at [47, 154] on div "SB" at bounding box center [44, 151] width 14 height 11
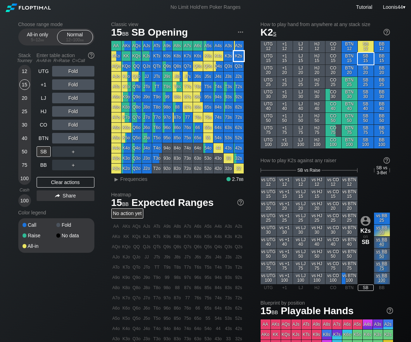
click at [234, 57] on div "K2s" at bounding box center [239, 56] width 10 height 10
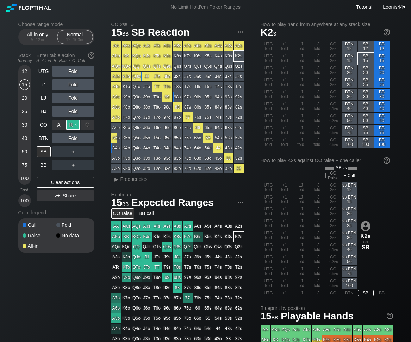
click at [74, 124] on div "R ✕" at bounding box center [73, 124] width 14 height 11
click at [65, 184] on div "Clear actions" at bounding box center [66, 182] width 58 height 11
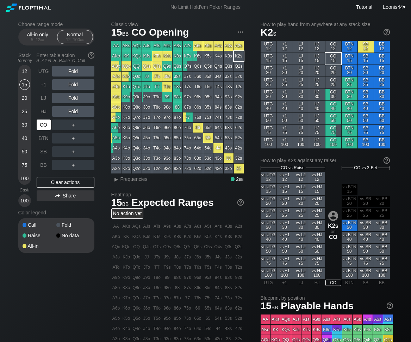
click at [44, 126] on div "CO" at bounding box center [44, 124] width 14 height 11
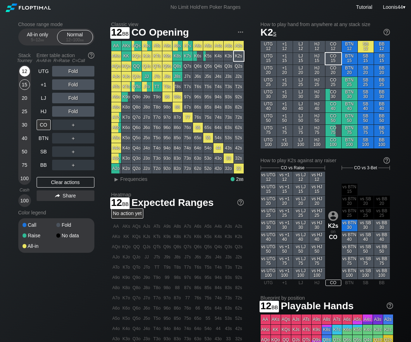
click at [26, 73] on div "12" at bounding box center [24, 71] width 11 height 11
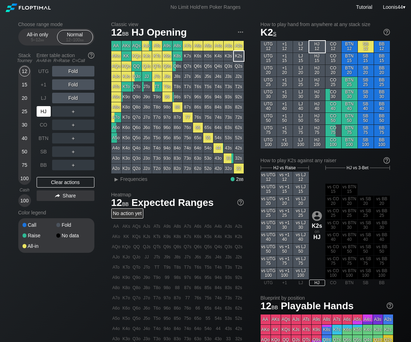
click at [48, 111] on div "HJ" at bounding box center [44, 111] width 14 height 11
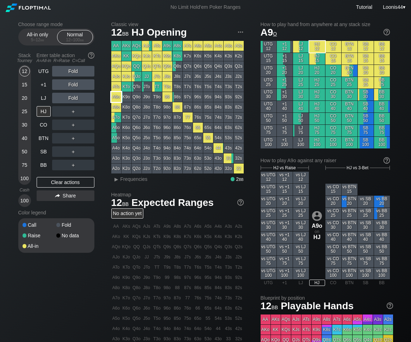
click at [114, 98] on div "A9o" at bounding box center [116, 97] width 10 height 10
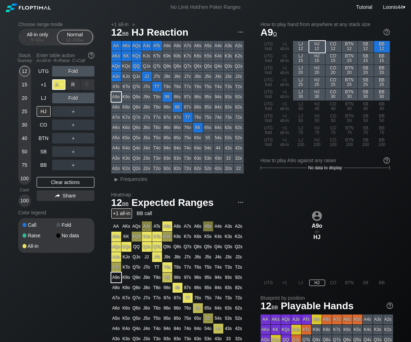
click at [61, 85] on div "A ✕" at bounding box center [59, 84] width 14 height 11
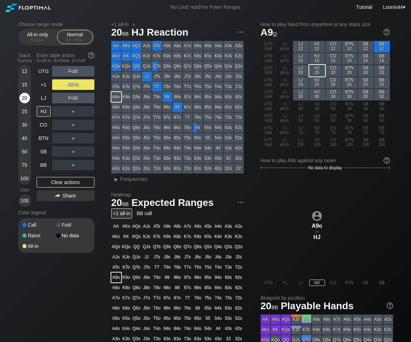
click at [23, 98] on div "20" at bounding box center [24, 98] width 11 height 11
click at [71, 186] on div "Clear actions" at bounding box center [66, 182] width 58 height 11
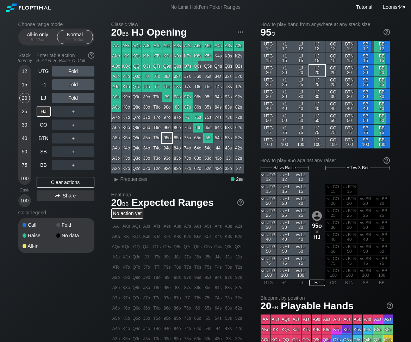
click at [166, 140] on div "95o" at bounding box center [167, 138] width 10 height 10
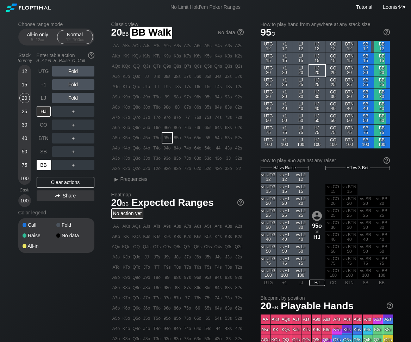
click at [40, 161] on div "BB" at bounding box center [44, 165] width 14 height 11
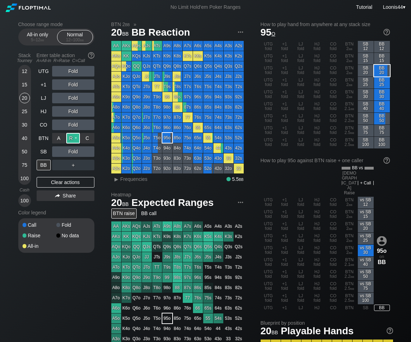
click at [74, 138] on div "R ✕" at bounding box center [73, 138] width 14 height 11
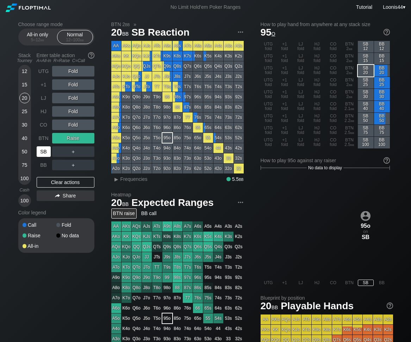
click at [38, 153] on div "SB" at bounding box center [44, 151] width 14 height 11
click at [50, 182] on div "Clear actions" at bounding box center [66, 182] width 58 height 11
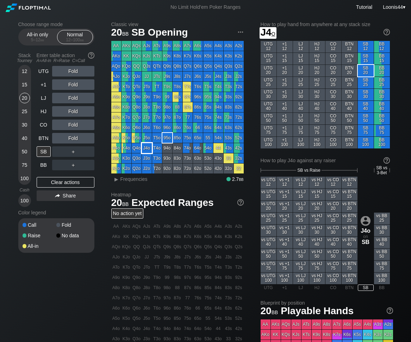
click at [144, 150] on div "J4o" at bounding box center [147, 148] width 10 height 10
drag, startPoint x: 55, startPoint y: 125, endPoint x: 71, endPoint y: 125, distance: 15.9
click at [71, 125] on div "R ✕" at bounding box center [73, 124] width 14 height 11
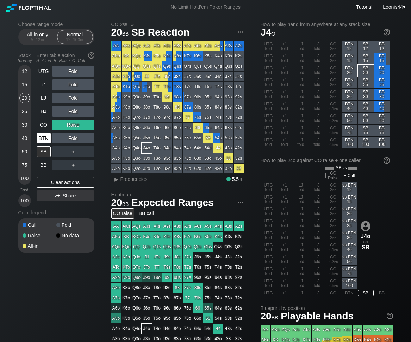
click at [47, 139] on div "BTN" at bounding box center [44, 138] width 14 height 11
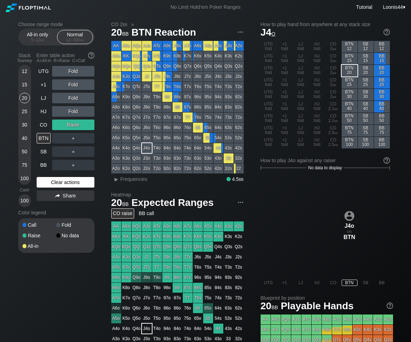
click at [75, 180] on div "Clear actions" at bounding box center [66, 182] width 58 height 11
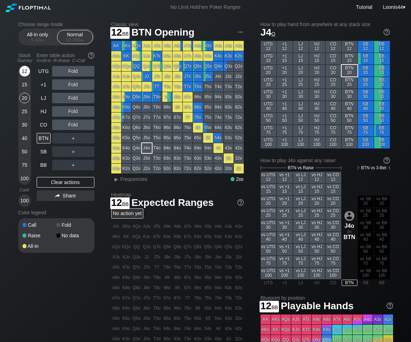
click at [26, 78] on div "12" at bounding box center [24, 72] width 11 height 13
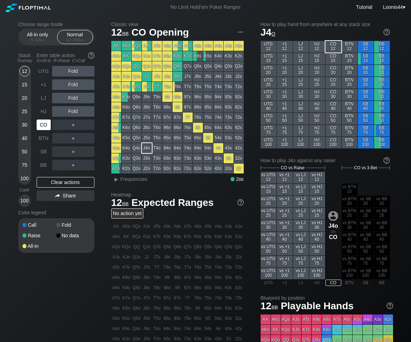
click at [48, 125] on div "CO" at bounding box center [44, 124] width 14 height 11
click at [60, 181] on div "Clear actions" at bounding box center [66, 182] width 58 height 11
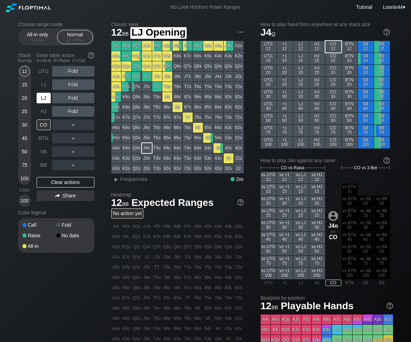
click at [47, 99] on div "LJ" at bounding box center [44, 98] width 14 height 11
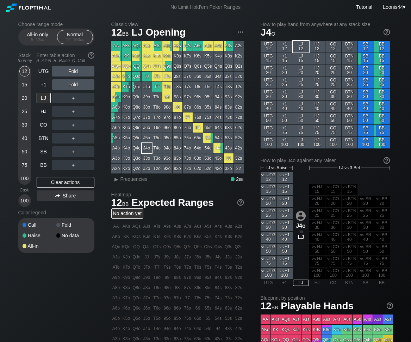
click at [33, 271] on div "Choose range mode All-in only 5 – 12 bb Normal 12 – 100 bb Stack Tourney Enter …" at bounding box center [206, 239] width 386 height 450
click at [65, 185] on div "Clear actions" at bounding box center [66, 182] width 58 height 11
click at [103, 94] on div "Choose range mode All-in only 5 – 12 bb Normal 12 – 100 bb Stack Tourney Enter …" at bounding box center [61, 141] width 87 height 240
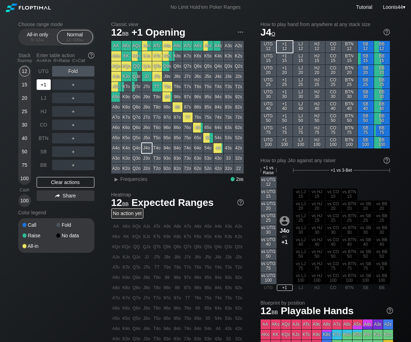
click at [47, 87] on div "+1" at bounding box center [44, 84] width 14 height 11
click at [103, 254] on div "Choose range mode All-in only 5 – 12 bb Normal 12 – 100 bb Stack Tourney Enter …" at bounding box center [61, 141] width 87 height 240
click at [103, 134] on div "Choose range mode All-in only 5 – 12 bb Normal 12 – 100 bb Stack Tourney Enter …" at bounding box center [61, 141] width 87 height 240
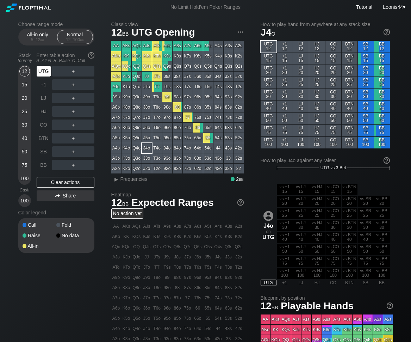
click at [41, 75] on div "UTG" at bounding box center [44, 71] width 14 height 11
click at [102, 183] on div "Choose range mode All-in only 5 – 12 bb Normal 12 – 100 bb Stack Tourney Enter …" at bounding box center [61, 141] width 87 height 240
click at [101, 178] on div "Choose range mode All-in only 5 – 12 bb Normal 12 – 100 bb Stack Tourney Enter …" at bounding box center [61, 141] width 87 height 240
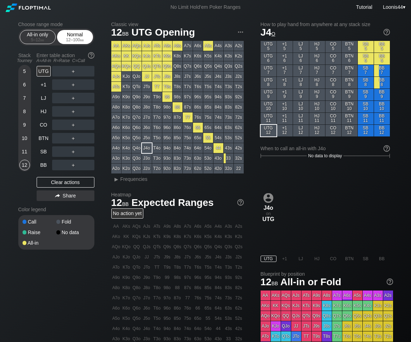
drag, startPoint x: 43, startPoint y: 40, endPoint x: 79, endPoint y: 37, distance: 36.0
click at [80, 43] on div "All-in only 5 – 12 bb Normal 12 – 100 bb" at bounding box center [56, 37] width 76 height 17
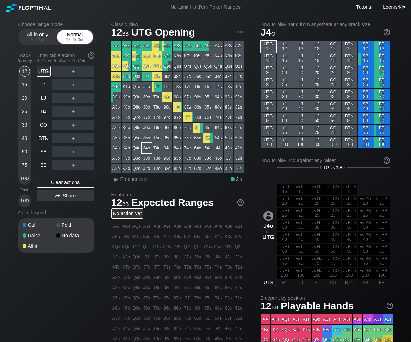
click at [79, 37] on div "12 – 100 bb" at bounding box center [75, 39] width 30 height 5
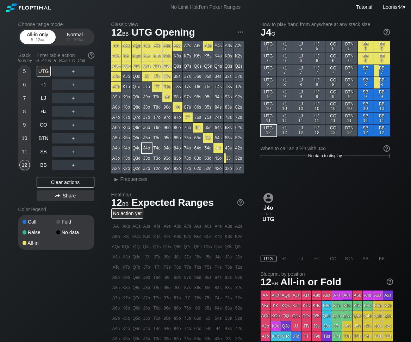
click at [45, 39] on div "5 – 12 bb" at bounding box center [38, 39] width 30 height 5
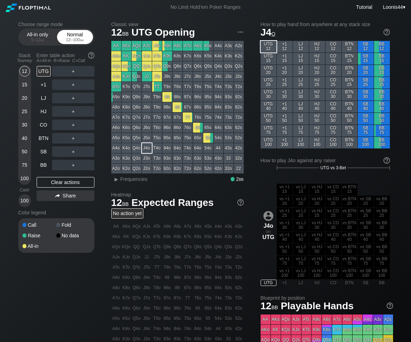
click at [63, 37] on div "12 – 100 bb" at bounding box center [75, 39] width 30 height 5
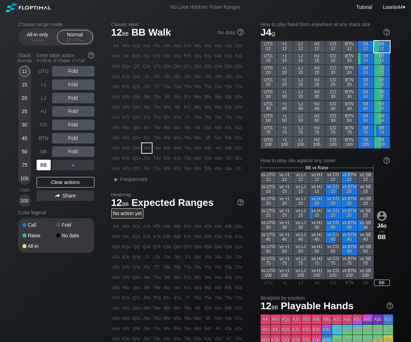
click at [48, 163] on div "BB" at bounding box center [44, 165] width 14 height 11
click at [106, 192] on div "Choose range mode All-in only 5 – 12 bb Normal 12 – 100 bb Stack Tourney Enter …" at bounding box center [206, 239] width 386 height 450
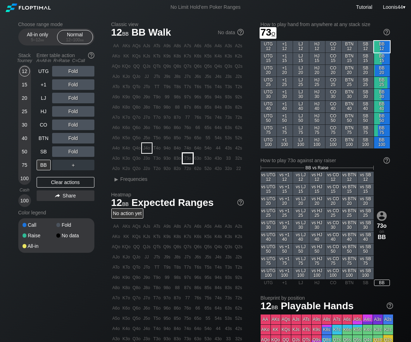
click at [186, 159] on div "73o" at bounding box center [188, 158] width 10 height 10
click at [103, 149] on div "Choose range mode All-in only 5 – 12 bb Normal 12 – 100 bb Stack Tourney Enter …" at bounding box center [61, 141] width 87 height 240
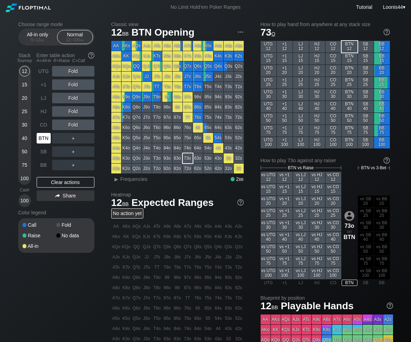
click at [43, 136] on div "BTN" at bounding box center [44, 138] width 14 height 11
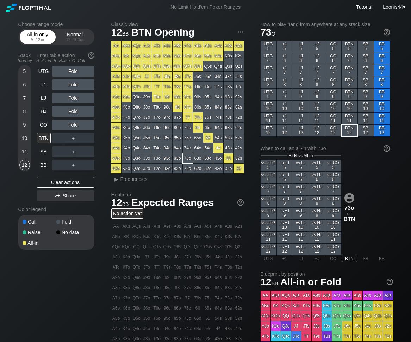
click at [41, 39] on span "bb" at bounding box center [43, 39] width 4 height 5
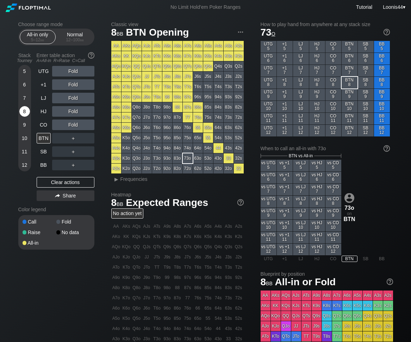
click at [27, 112] on div "8" at bounding box center [24, 111] width 11 height 11
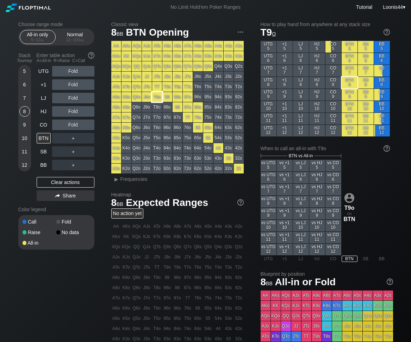
click at [157, 99] on div "T9o" at bounding box center [157, 97] width 10 height 10
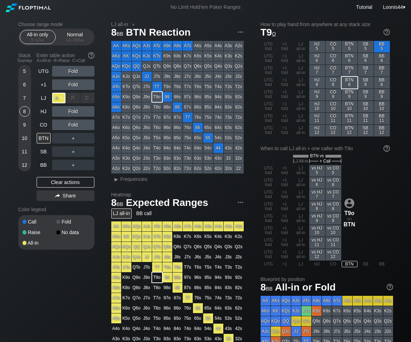
click at [62, 98] on div "A ✕" at bounding box center [59, 98] width 14 height 11
click at [100, 155] on div "Choose range mode All-in only 5 – 12 bb Normal 12 – 100 bb Stack Tourney Enter …" at bounding box center [61, 139] width 87 height 237
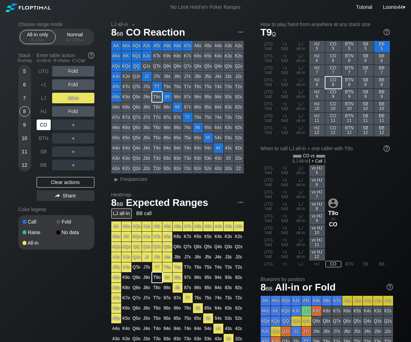
click at [45, 126] on div "CO" at bounding box center [44, 124] width 14 height 11
click at [104, 118] on div "Choose range mode All-in only 5 – 12 bb Normal 12 – 100 bb Stack Tourney Enter …" at bounding box center [61, 139] width 87 height 237
click at [17, 288] on div "Choose range mode All-in only 5 – 12 bb Normal 12 – 100 bb Stack Tourney Enter …" at bounding box center [206, 229] width 386 height 431
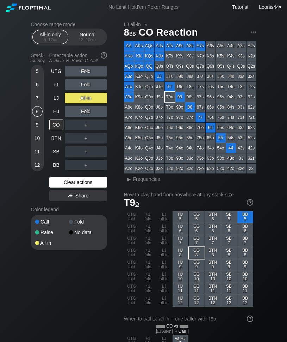
click at [72, 182] on div "Clear actions" at bounding box center [78, 182] width 58 height 11
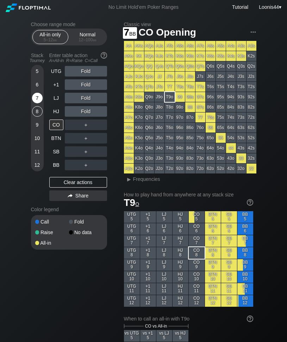
click at [36, 100] on div "7" at bounding box center [37, 98] width 11 height 11
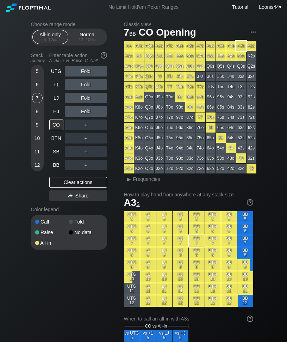
click at [234, 47] on div "A3s" at bounding box center [241, 46] width 10 height 10
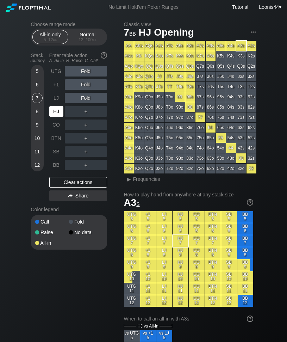
click at [59, 111] on div "HJ" at bounding box center [56, 111] width 14 height 11
click at [37, 138] on div "10" at bounding box center [37, 138] width 11 height 11
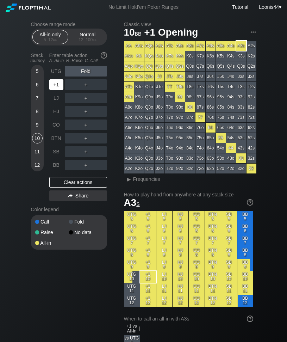
click at [54, 83] on div "+1" at bounding box center [56, 84] width 14 height 11
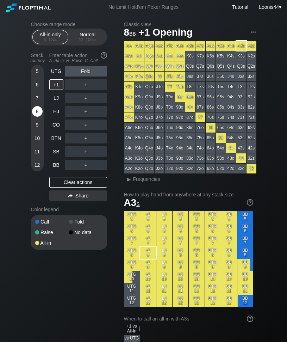
click at [38, 111] on div "8" at bounding box center [37, 111] width 11 height 11
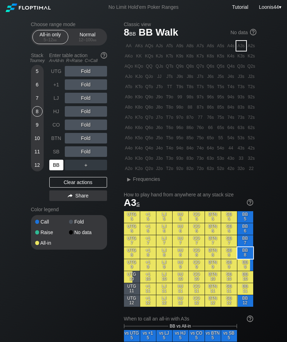
click at [61, 166] on div "BB" at bounding box center [56, 165] width 14 height 11
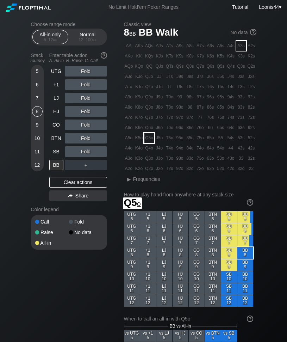
click at [150, 136] on div "Q5o" at bounding box center [149, 138] width 10 height 10
click at [61, 153] on div "SB" at bounding box center [56, 151] width 14 height 11
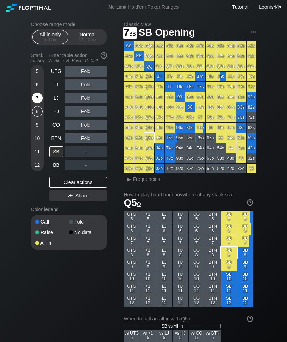
click at [35, 99] on div "7" at bounding box center [37, 98] width 11 height 11
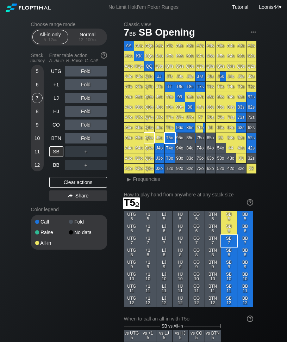
click at [172, 138] on div "T5o" at bounding box center [170, 138] width 10 height 10
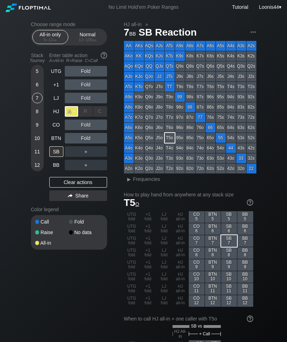
click at [74, 110] on div "A ✕" at bounding box center [72, 111] width 14 height 11
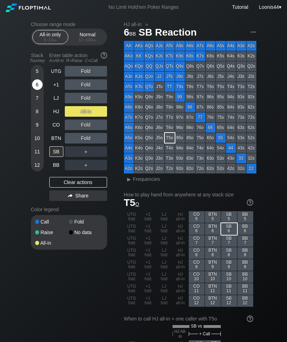
click at [35, 85] on div "6" at bounding box center [37, 84] width 11 height 11
click at [68, 181] on div "Clear actions" at bounding box center [78, 182] width 58 height 11
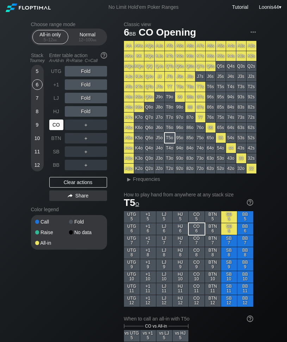
click at [58, 124] on div "CO" at bounding box center [56, 124] width 14 height 11
click at [57, 111] on div "HJ" at bounding box center [56, 111] width 14 height 11
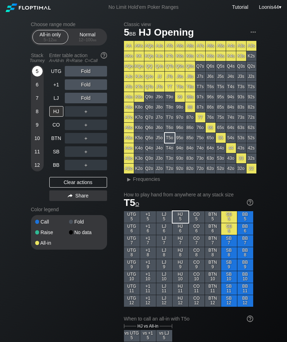
click at [36, 72] on div "5" at bounding box center [37, 71] width 11 height 11
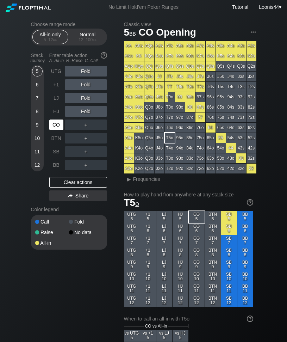
click at [55, 122] on div "CO" at bounding box center [56, 124] width 14 height 11
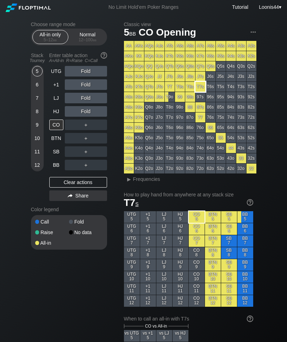
click at [203, 88] on div "T7s" at bounding box center [201, 87] width 10 height 10
